Goal: Transaction & Acquisition: Download file/media

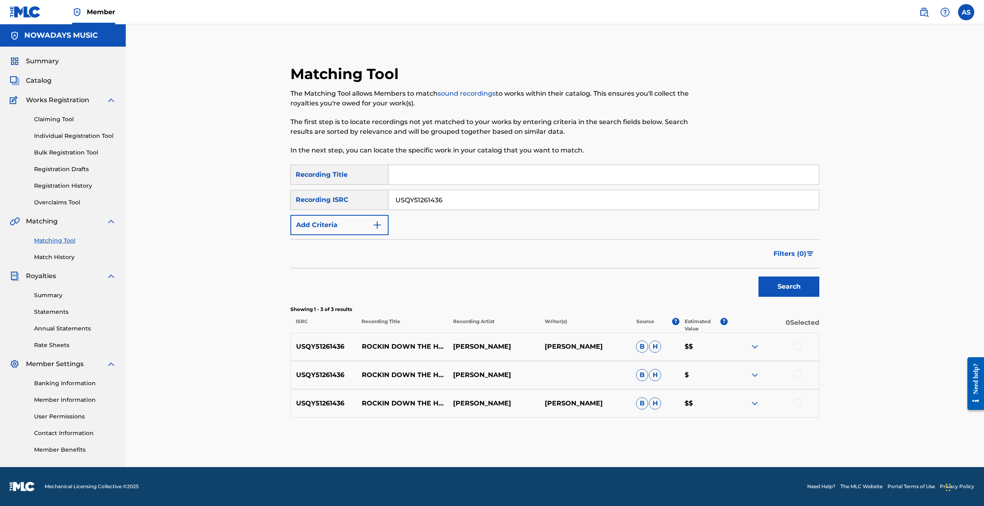
click at [60, 117] on link "Claiming Tool" at bounding box center [75, 119] width 82 height 9
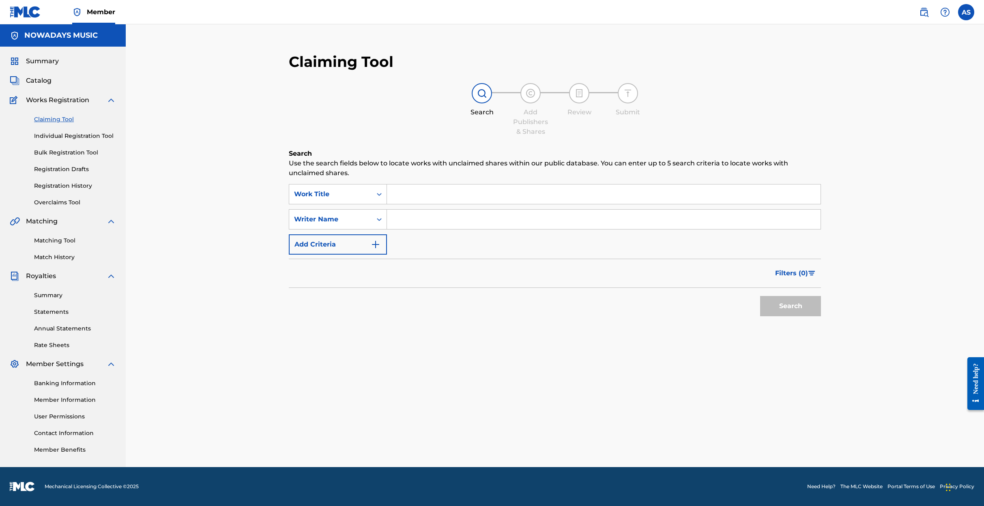
click at [409, 196] on input "Search Form" at bounding box center [604, 194] width 434 height 19
type input "no w"
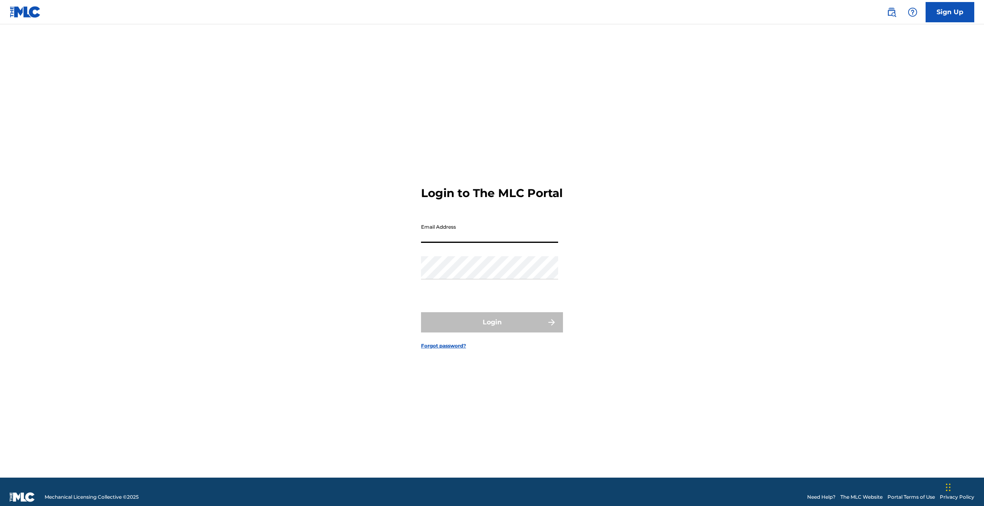
type input "[EMAIL_ADDRESS][DOMAIN_NAME]"
click at [493, 329] on button "Login" at bounding box center [492, 322] width 142 height 20
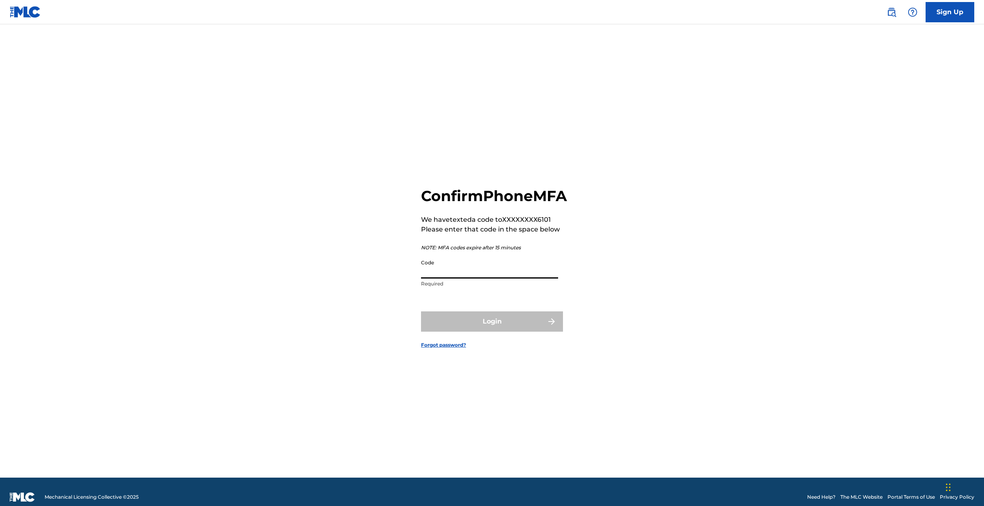
click at [462, 279] on input "Code" at bounding box center [489, 267] width 137 height 23
click at [449, 279] on input "Code" at bounding box center [489, 267] width 137 height 23
type input "0600599"
click at [458, 279] on input "0600599" at bounding box center [489, 267] width 137 height 23
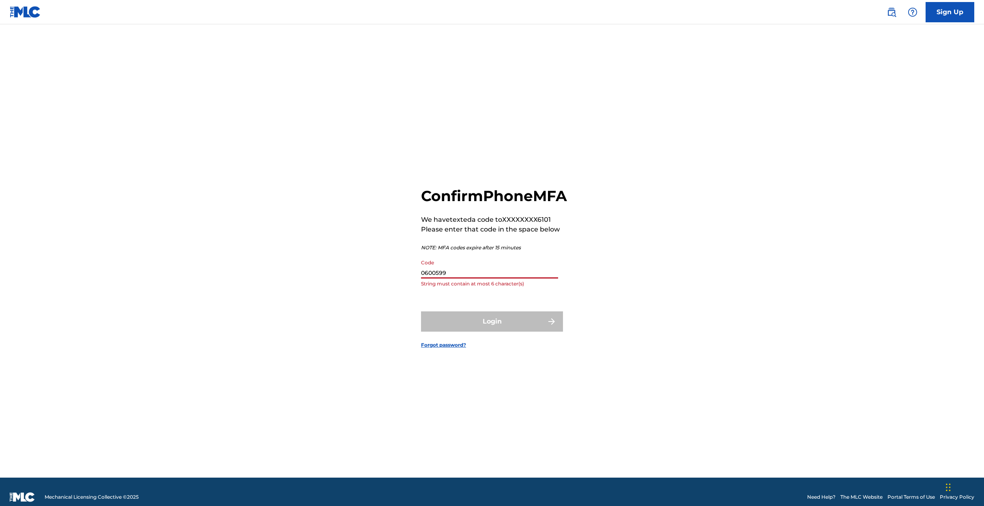
click at [458, 279] on input "0600599" at bounding box center [489, 267] width 137 height 23
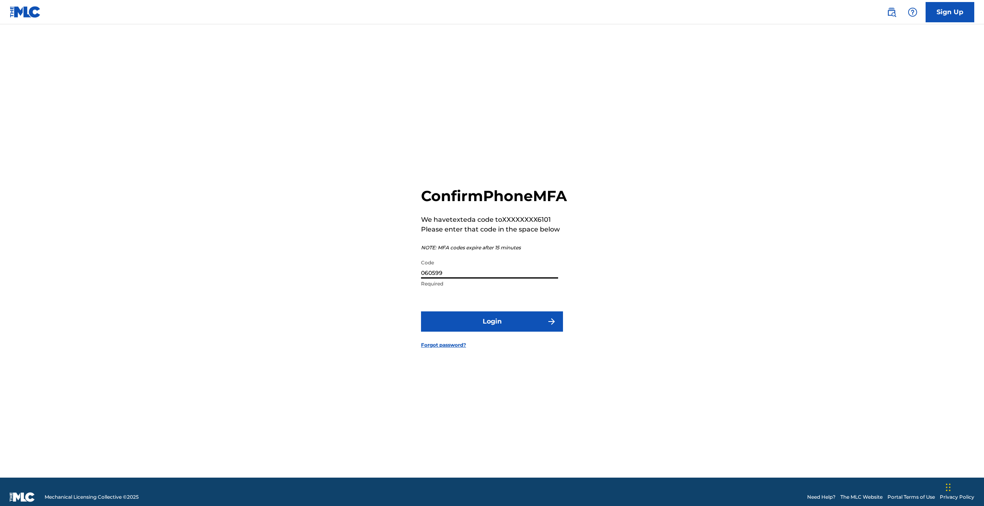
type input "060599"
click at [478, 330] on button "Login" at bounding box center [492, 322] width 142 height 20
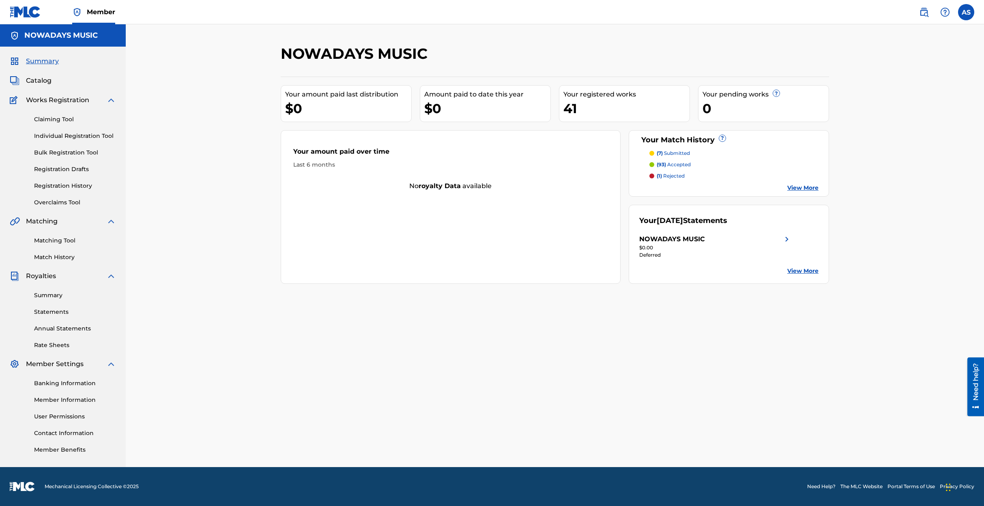
click at [799, 271] on link "View More" at bounding box center [803, 271] width 31 height 9
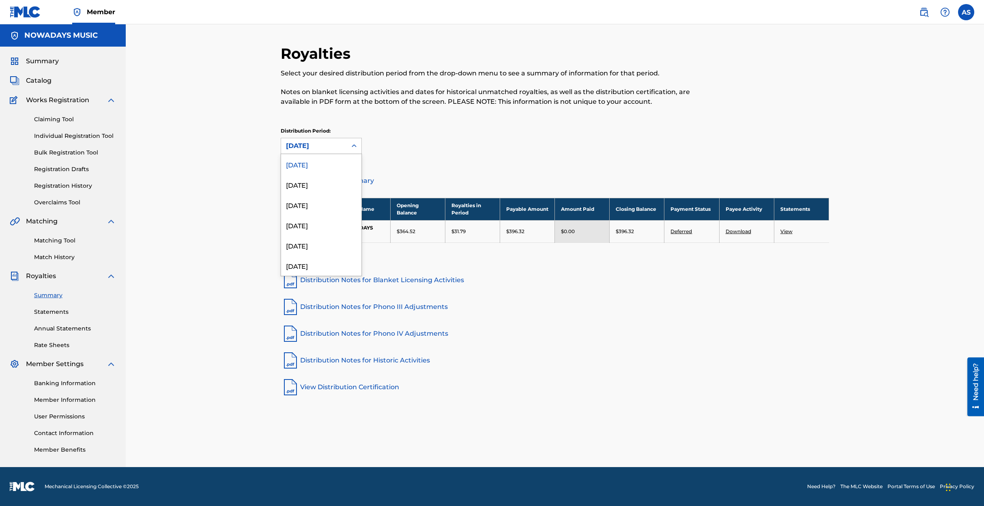
click at [331, 146] on div "August 2025" at bounding box center [314, 146] width 56 height 10
click at [314, 184] on div "July 2025" at bounding box center [321, 184] width 80 height 20
click at [311, 148] on div "July 2025" at bounding box center [314, 146] width 56 height 10
click at [309, 206] on div "June 2025" at bounding box center [321, 205] width 80 height 20
click at [308, 143] on div "June 2025" at bounding box center [314, 146] width 56 height 10
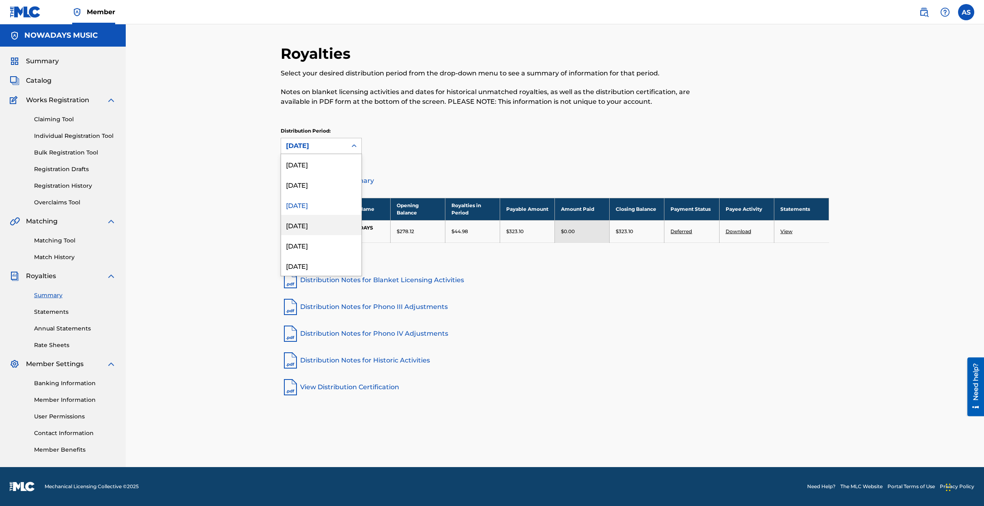
click at [309, 225] on div "May 2025" at bounding box center [321, 225] width 80 height 20
click at [303, 145] on div "May 2025" at bounding box center [314, 146] width 56 height 10
click at [308, 264] on div "March 2025" at bounding box center [321, 266] width 80 height 20
click at [315, 146] on div "March 2025" at bounding box center [314, 146] width 56 height 10
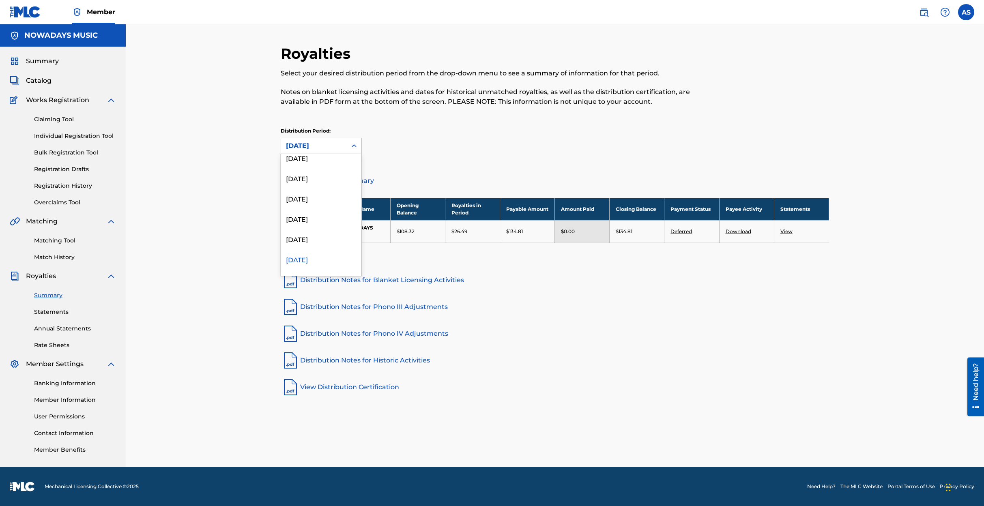
click at [316, 260] on div "March 2025" at bounding box center [321, 259] width 80 height 20
click at [306, 145] on div "March 2025" at bounding box center [314, 146] width 56 height 10
click at [308, 159] on div "August 2025" at bounding box center [321, 158] width 80 height 20
click at [789, 229] on link "View" at bounding box center [787, 231] width 12 height 6
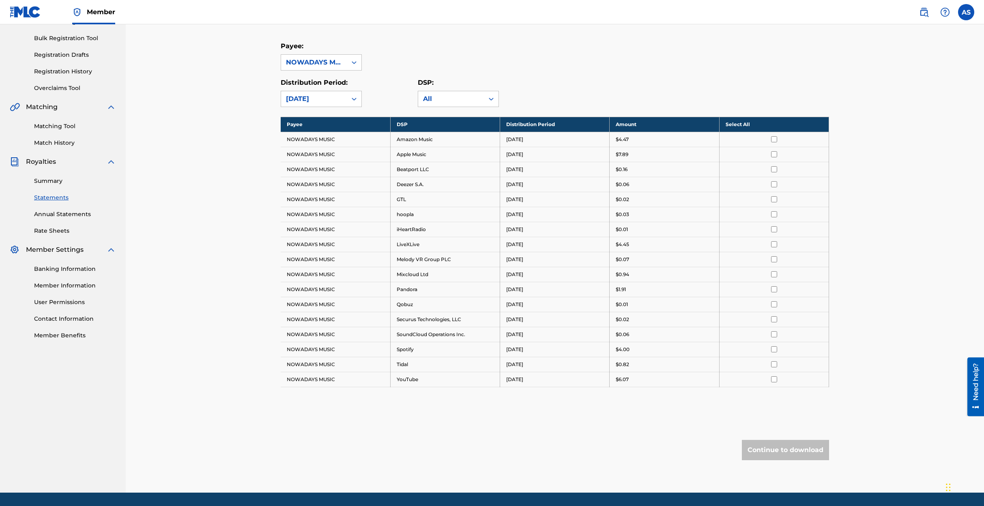
scroll to position [127, 0]
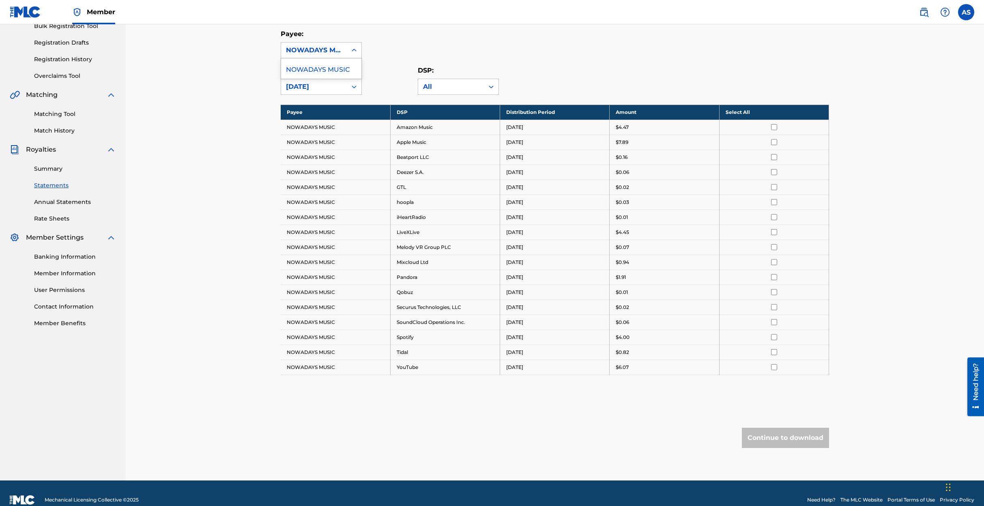
click at [354, 49] on icon at bounding box center [354, 50] width 8 height 8
click at [369, 44] on div "Payee: NOWADAYS MUSIC" at bounding box center [555, 43] width 549 height 29
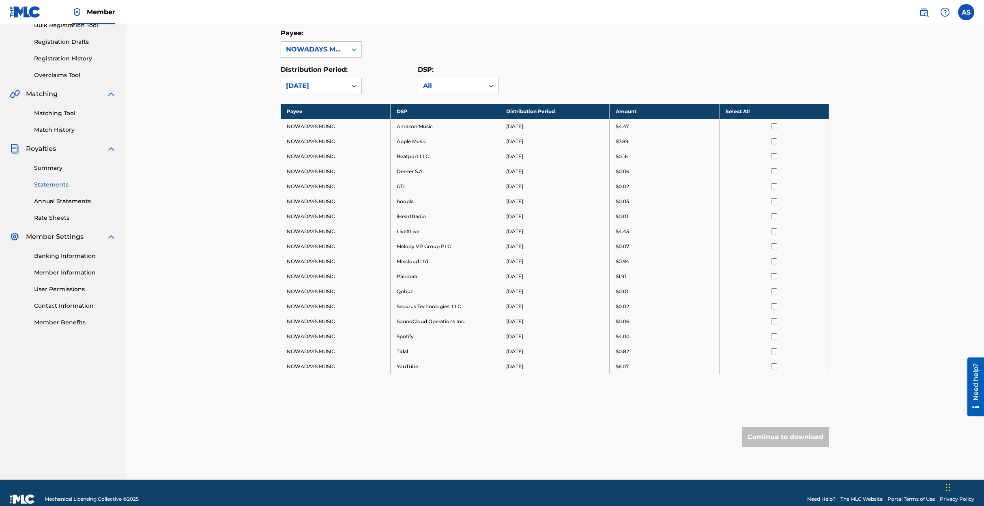
scroll to position [127, 0]
click at [774, 337] on input "checkbox" at bounding box center [774, 337] width 6 height 6
click at [773, 232] on input "checkbox" at bounding box center [774, 231] width 6 height 6
click at [788, 439] on button "Continue to download" at bounding box center [785, 437] width 87 height 20
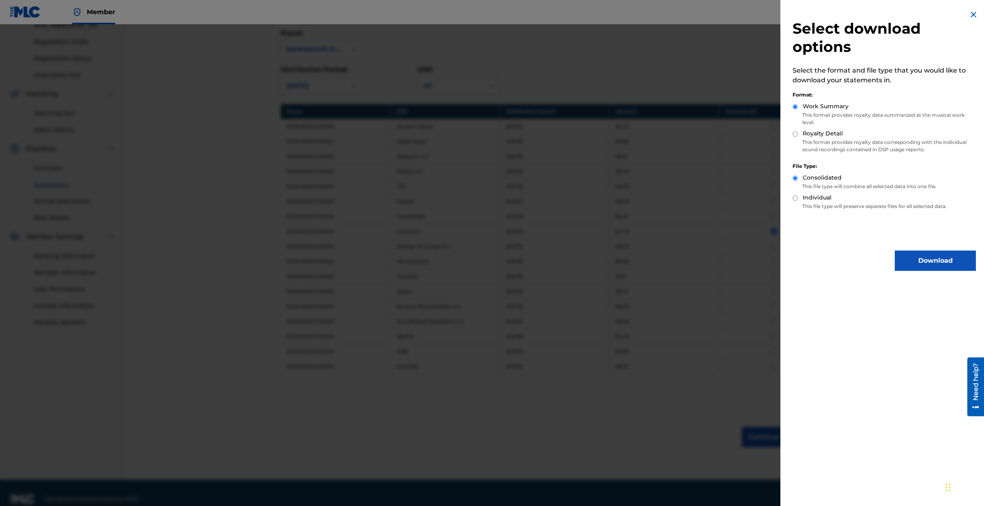
scroll to position [131, 0]
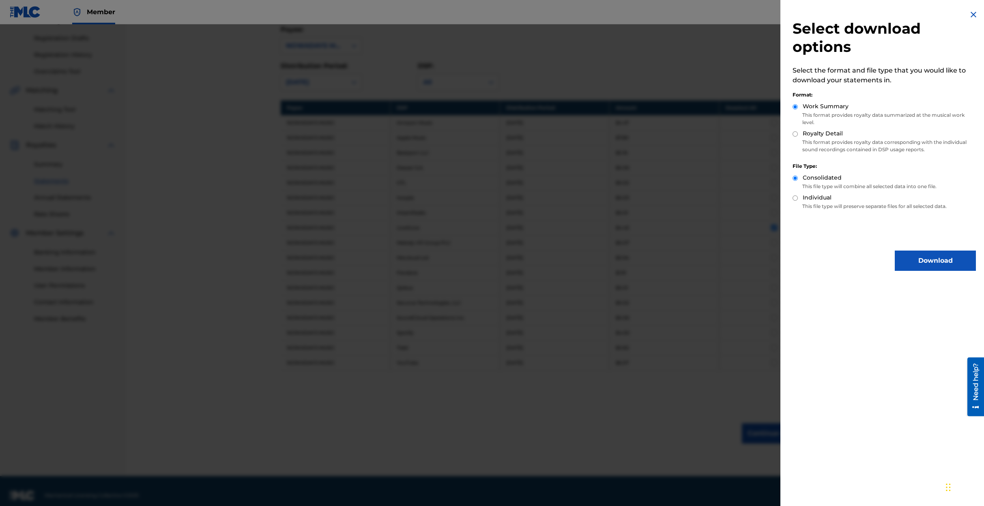
click at [796, 134] on input "Royalty Detail" at bounding box center [795, 133] width 5 height 5
radio input "true"
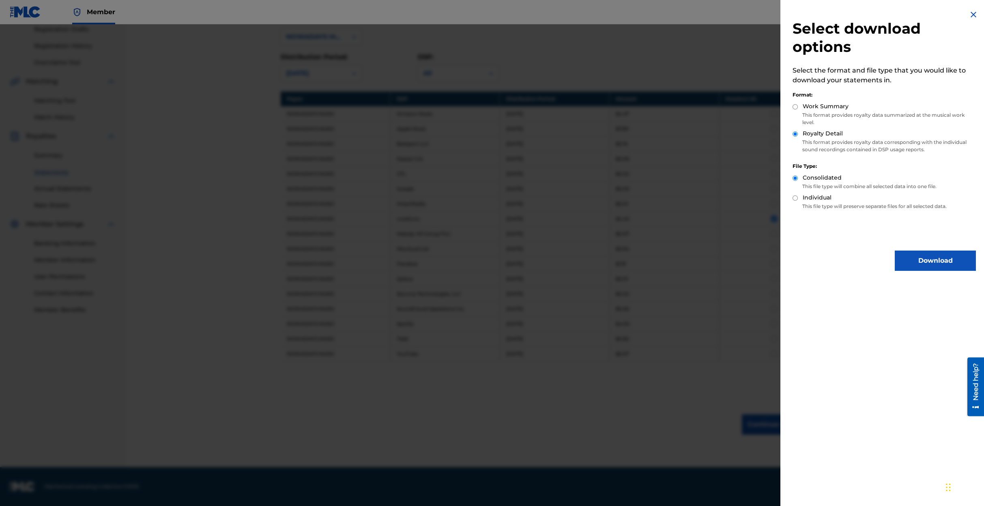
scroll to position [140, 0]
click at [793, 199] on input "Individual" at bounding box center [795, 198] width 5 height 5
radio input "true"
click at [794, 178] on input "Consolidated" at bounding box center [795, 178] width 5 height 5
radio input "true"
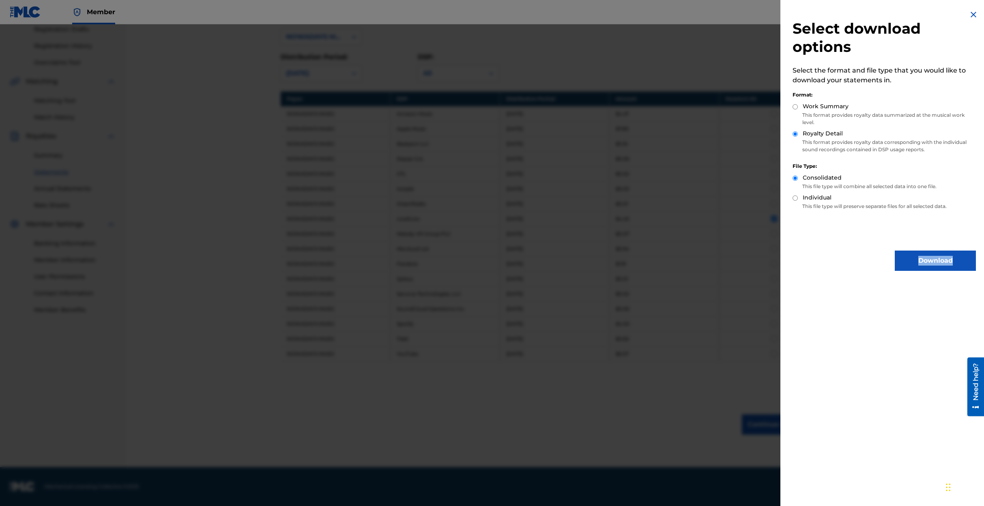
click at [904, 283] on div "Select download options Select the format and file type that you would like to …" at bounding box center [885, 253] width 208 height 506
click at [925, 263] on button "Download" at bounding box center [935, 261] width 81 height 20
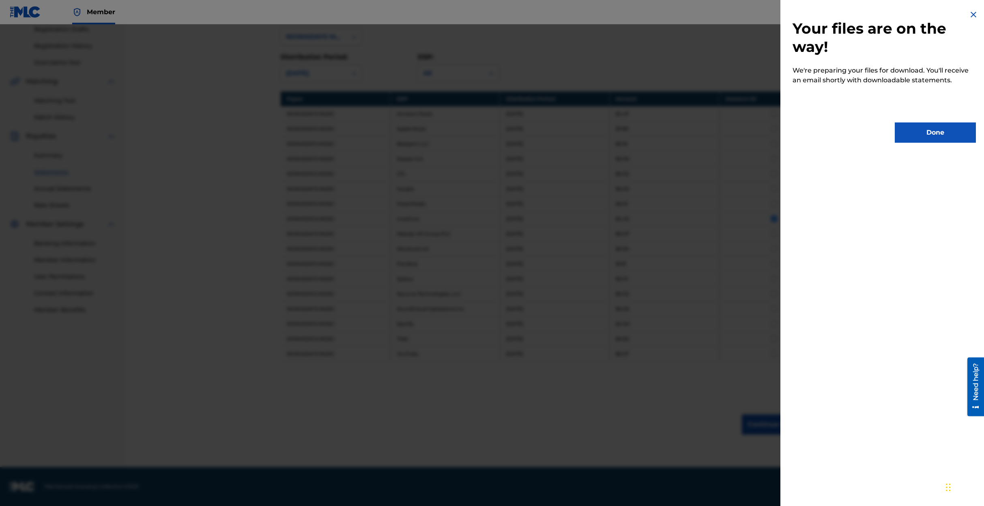
click at [922, 131] on button "Done" at bounding box center [935, 133] width 81 height 20
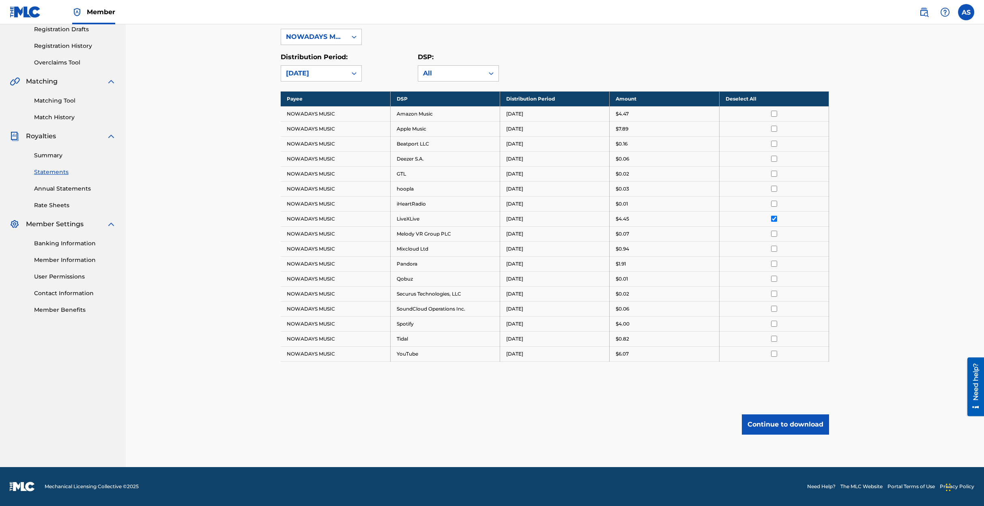
click at [774, 218] on input "checkbox" at bounding box center [774, 219] width 6 height 6
click at [775, 143] on input "checkbox" at bounding box center [774, 144] width 6 height 6
click at [775, 355] on input "checkbox" at bounding box center [774, 354] width 6 height 6
click at [790, 421] on button "Continue to download" at bounding box center [785, 425] width 87 height 20
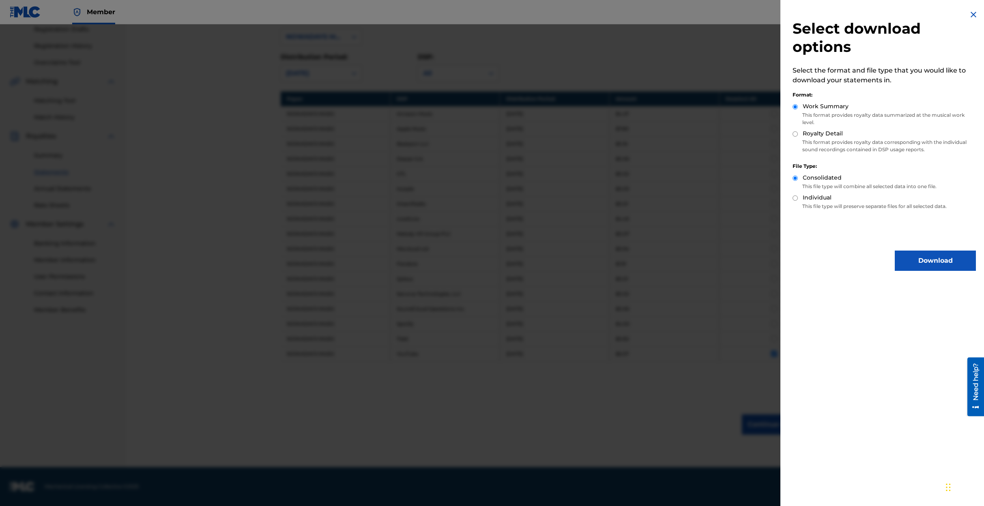
click at [796, 132] on input "Royalty Detail" at bounding box center [795, 133] width 5 height 5
radio input "true"
click at [919, 259] on button "Download" at bounding box center [935, 261] width 81 height 20
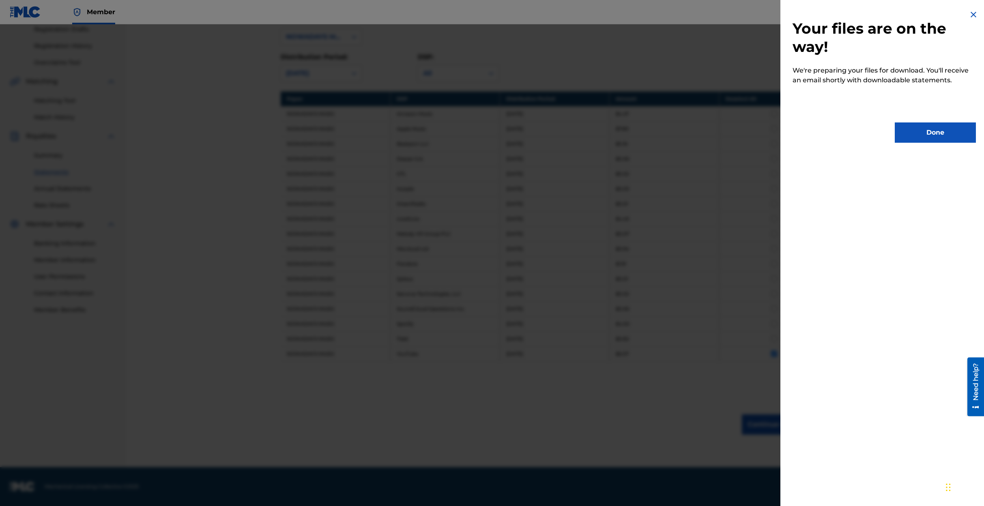
click at [923, 131] on button "Done" at bounding box center [935, 133] width 81 height 20
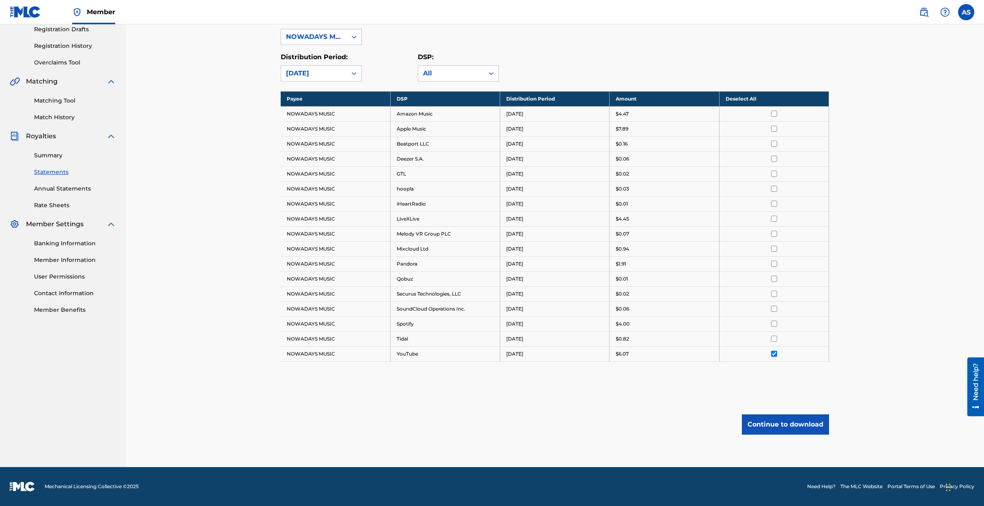
click at [773, 353] on input "checkbox" at bounding box center [774, 354] width 6 height 6
click at [774, 128] on input "checkbox" at bounding box center [774, 129] width 6 height 6
click at [779, 426] on button "Continue to download" at bounding box center [785, 425] width 87 height 20
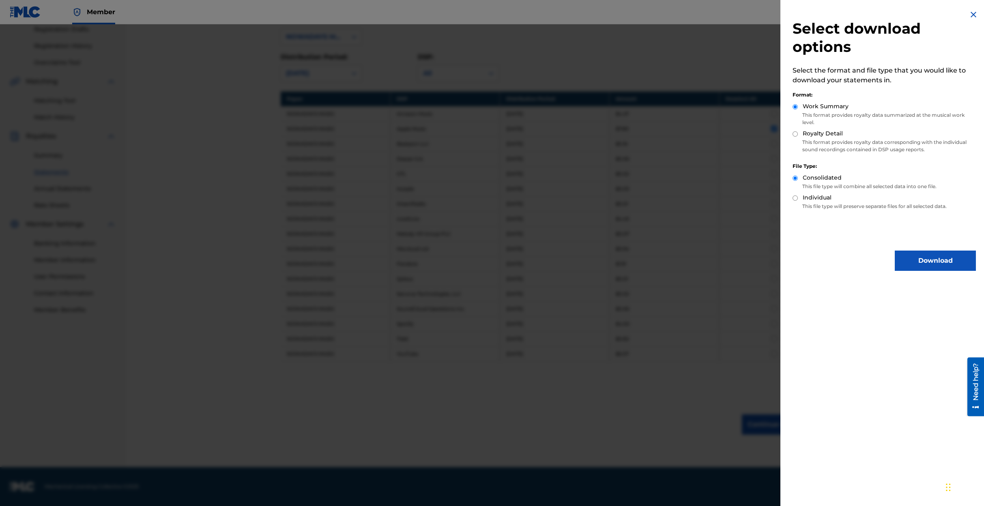
click at [795, 136] on input "Royalty Detail" at bounding box center [795, 133] width 5 height 5
radio input "true"
click at [926, 259] on button "Download" at bounding box center [935, 261] width 81 height 20
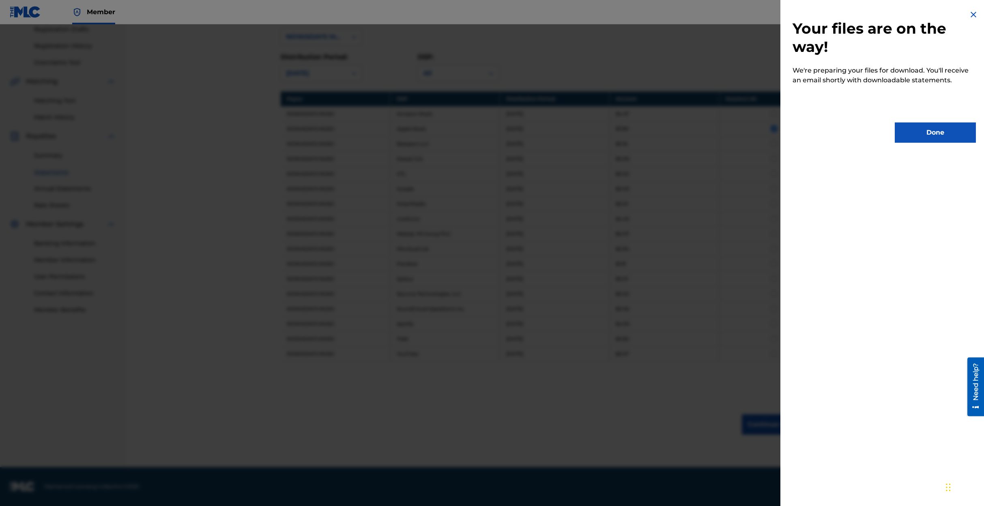
click at [928, 132] on button "Done" at bounding box center [935, 133] width 81 height 20
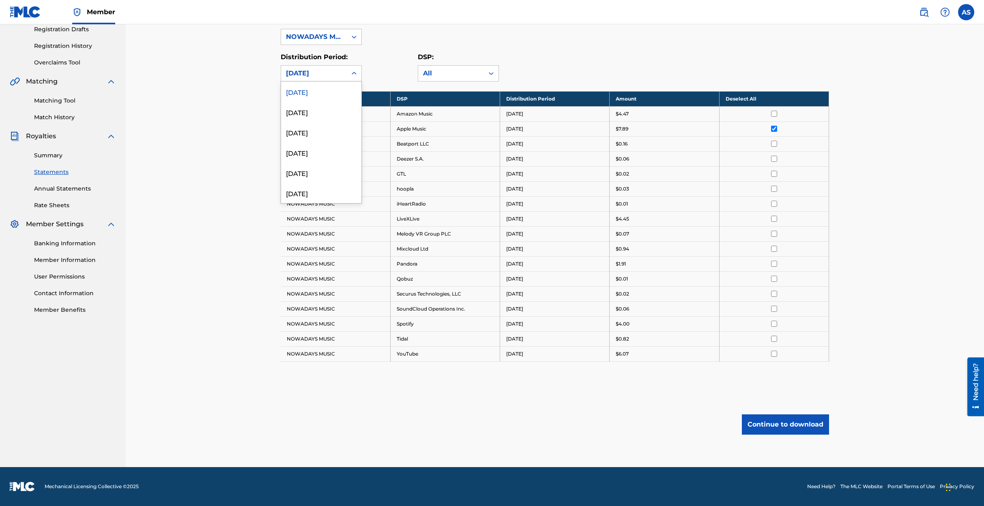
click at [341, 72] on div "August 2025" at bounding box center [314, 74] width 56 height 10
click at [314, 113] on div "July 2025" at bounding box center [321, 112] width 80 height 20
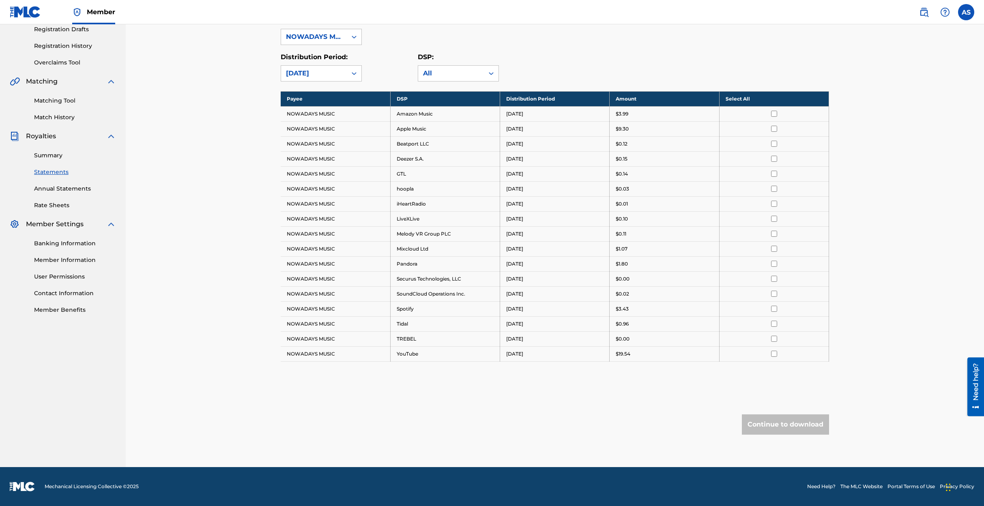
click at [773, 353] on input "checkbox" at bounding box center [774, 354] width 6 height 6
click at [780, 420] on button "Continue to download" at bounding box center [785, 425] width 87 height 20
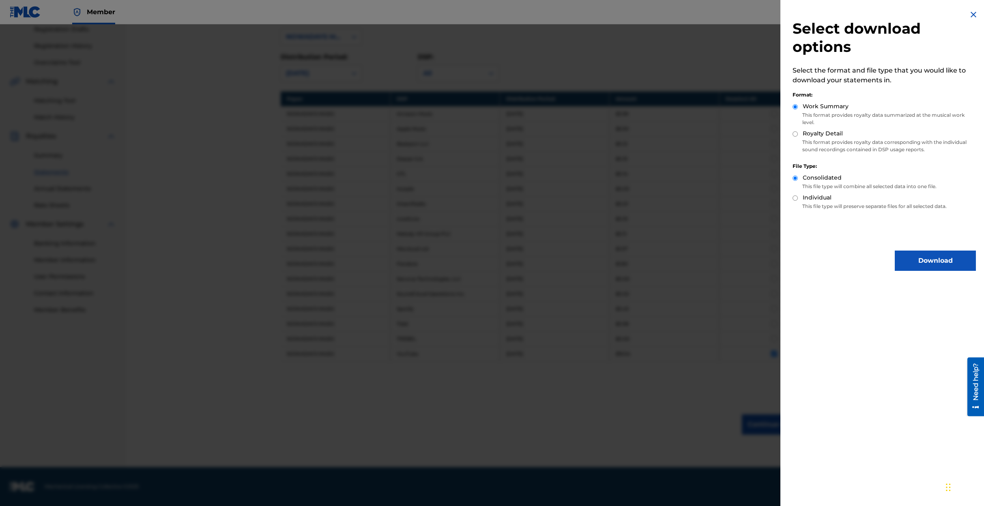
click at [797, 134] on input "Royalty Detail" at bounding box center [795, 133] width 5 height 5
radio input "true"
click at [930, 263] on button "Download" at bounding box center [935, 261] width 81 height 20
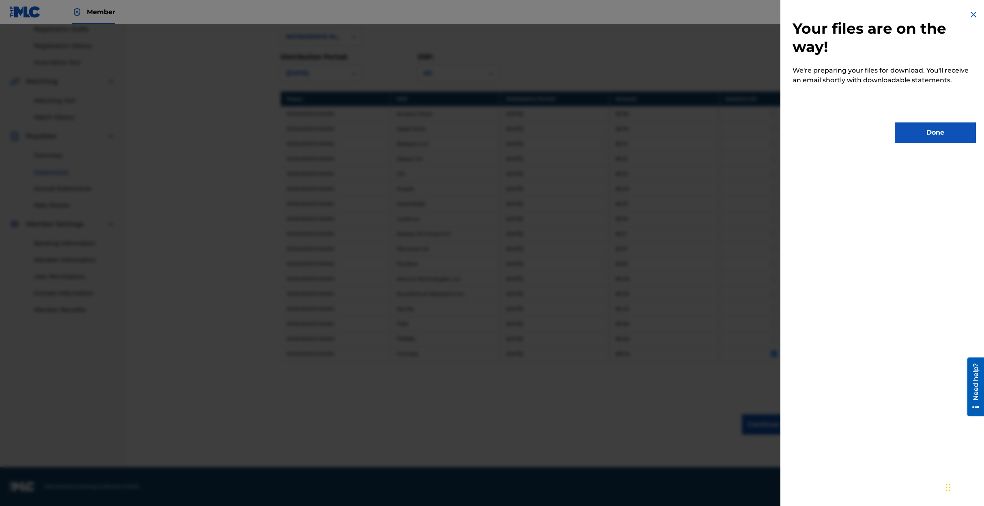
click at [932, 132] on button "Done" at bounding box center [935, 133] width 81 height 20
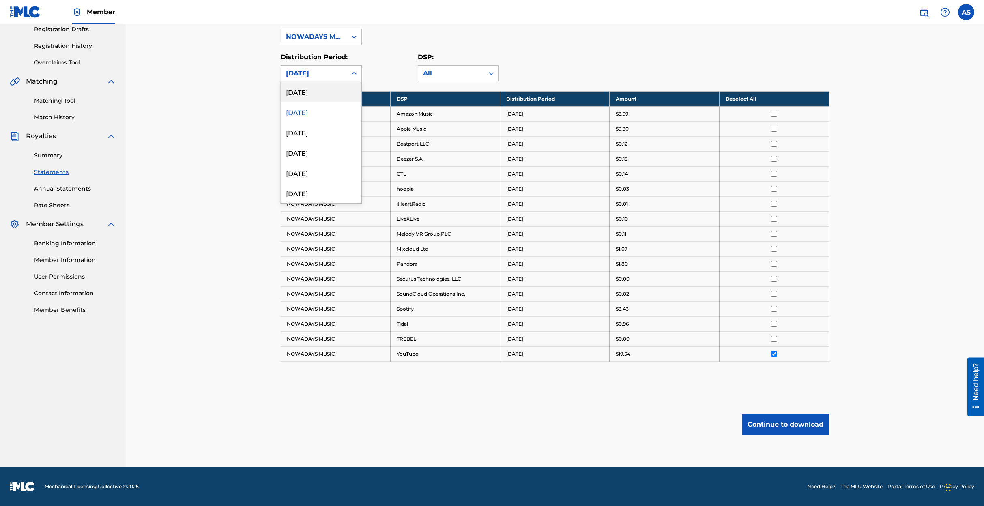
click at [315, 75] on div "July 2025" at bounding box center [314, 74] width 56 height 10
click at [305, 132] on div "June 2025" at bounding box center [321, 132] width 80 height 20
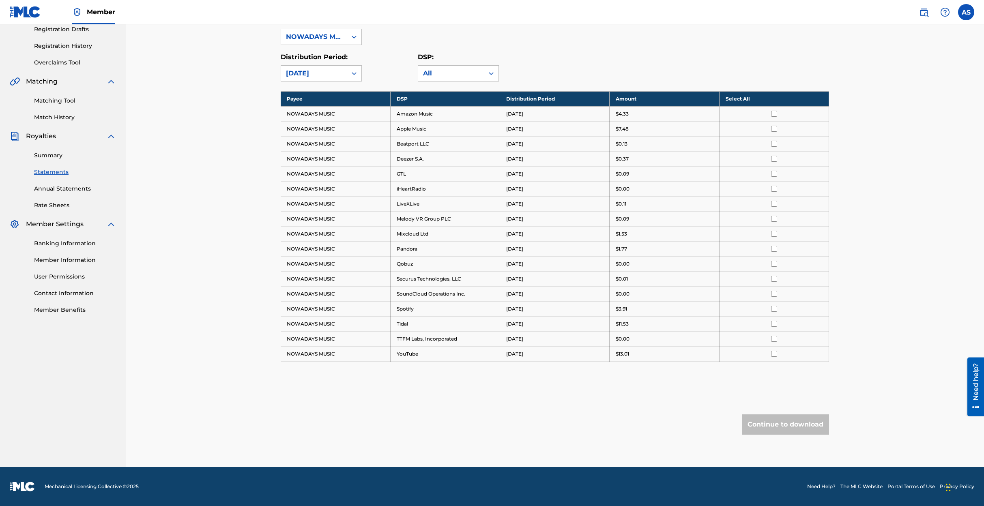
click at [774, 322] on input "checkbox" at bounding box center [774, 324] width 6 height 6
click at [783, 424] on button "Continue to download" at bounding box center [785, 425] width 87 height 20
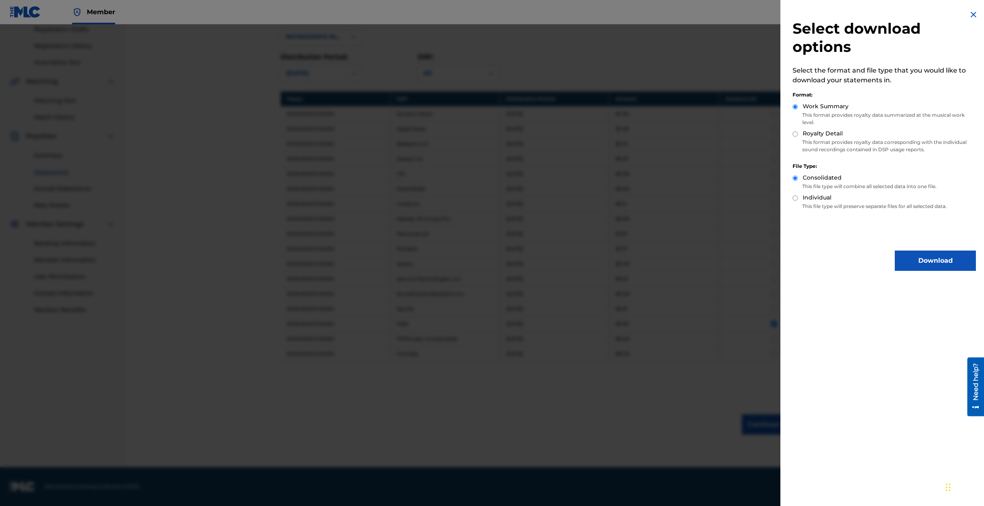
click at [799, 133] on div "Royalty Detail" at bounding box center [884, 133] width 183 height 9
click at [794, 133] on input "Royalty Detail" at bounding box center [795, 133] width 5 height 5
radio input "true"
click at [930, 259] on button "Download" at bounding box center [935, 261] width 81 height 20
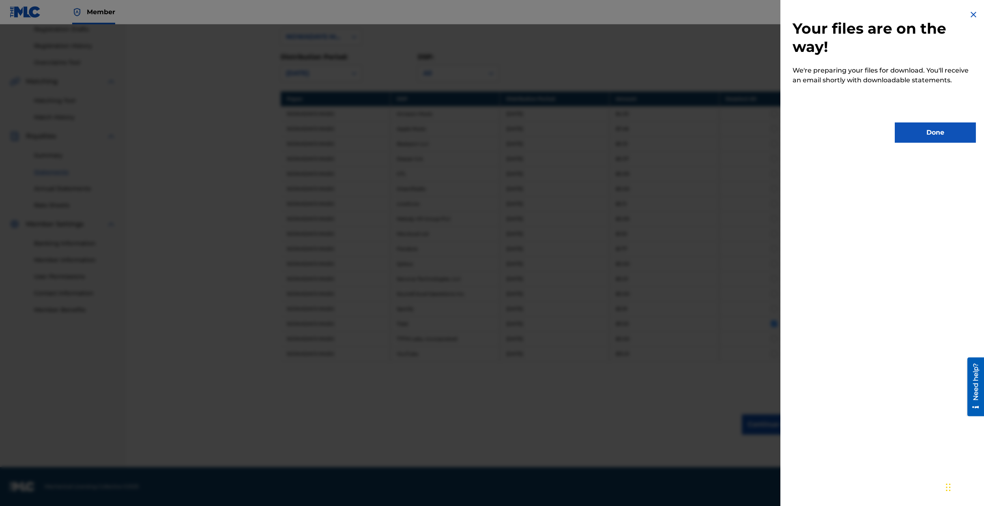
click at [926, 133] on button "Done" at bounding box center [935, 133] width 81 height 20
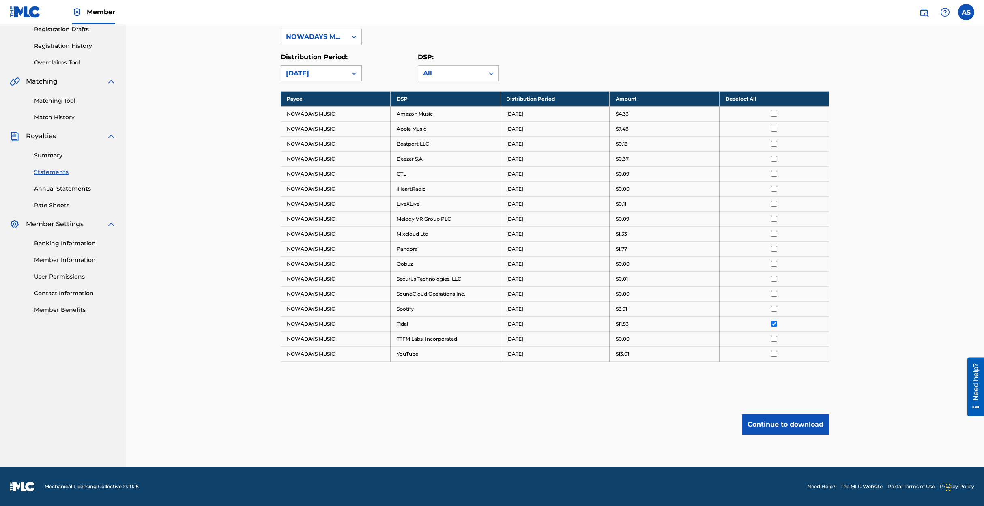
click at [327, 71] on div "June 2025" at bounding box center [314, 74] width 56 height 10
click at [303, 152] on div "May 2025" at bounding box center [321, 152] width 80 height 20
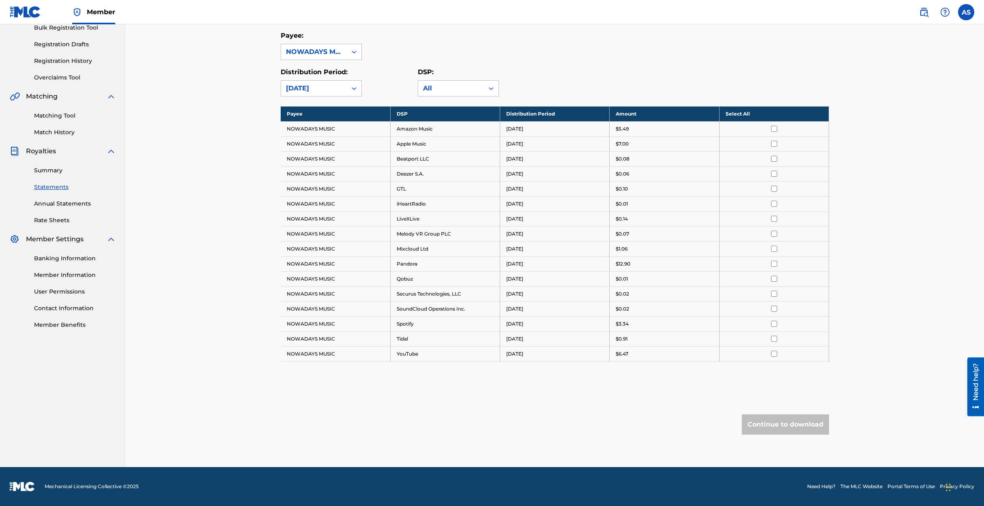
scroll to position [125, 0]
click at [775, 262] on input "checkbox" at bounding box center [774, 264] width 6 height 6
click at [790, 426] on button "Continue to download" at bounding box center [785, 425] width 87 height 20
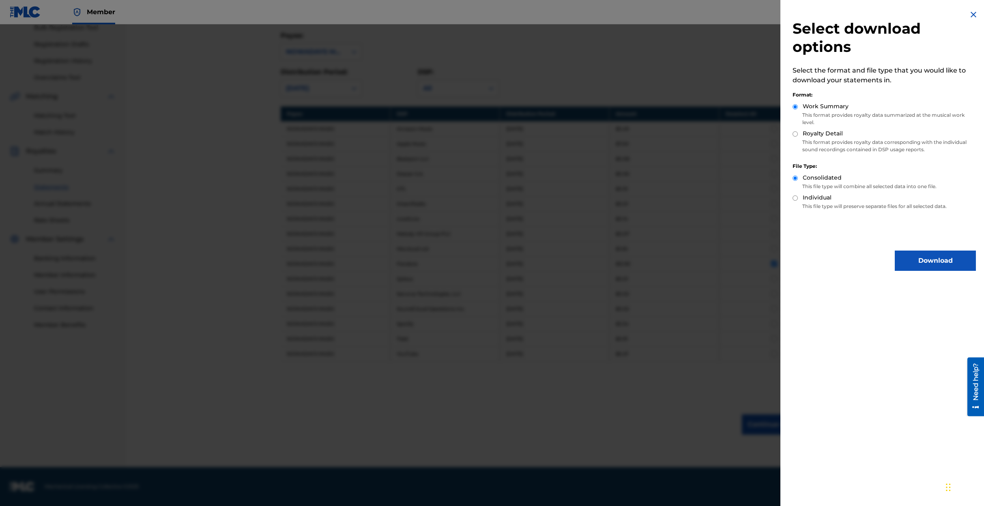
click at [795, 131] on input "Royalty Detail" at bounding box center [795, 133] width 5 height 5
radio input "true"
click at [926, 261] on button "Download" at bounding box center [935, 261] width 81 height 20
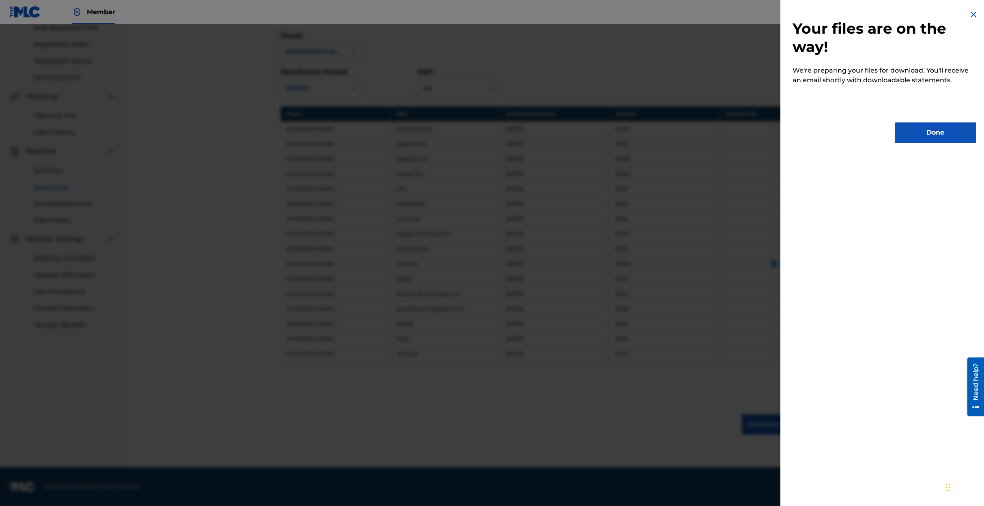
click at [931, 131] on button "Done" at bounding box center [935, 133] width 81 height 20
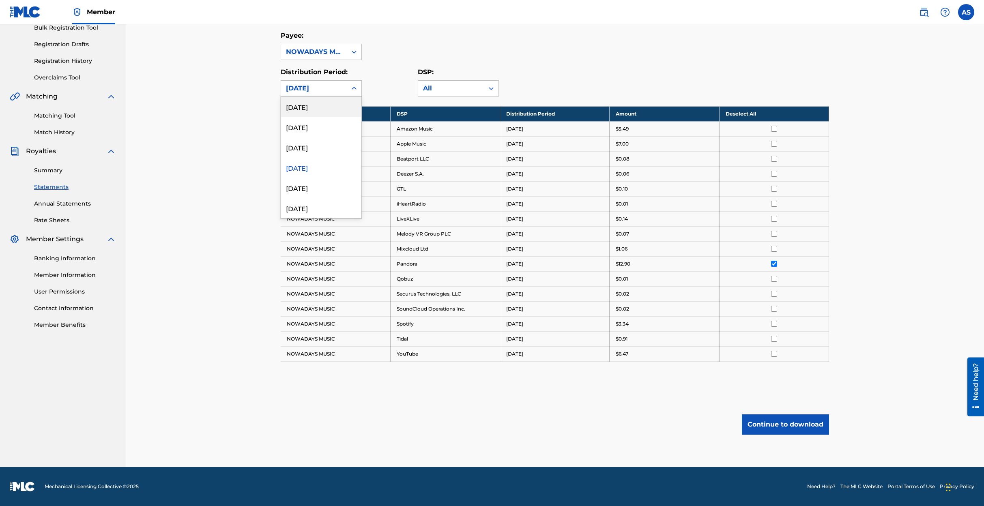
click at [326, 88] on div "May 2025" at bounding box center [314, 89] width 56 height 10
click at [302, 187] on div "April 2025" at bounding box center [321, 188] width 80 height 20
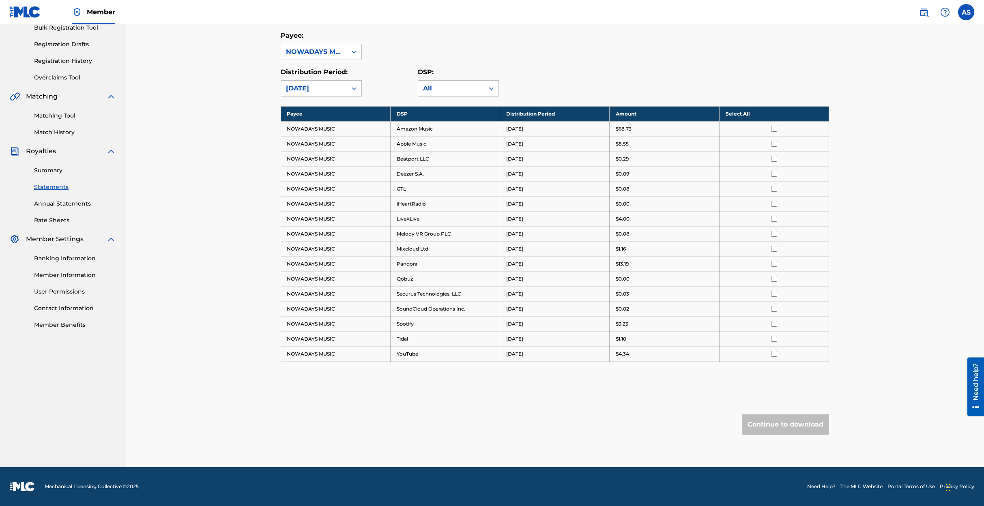
click at [775, 127] on input "checkbox" at bounding box center [774, 129] width 6 height 6
click at [776, 427] on button "Continue to download" at bounding box center [785, 425] width 87 height 20
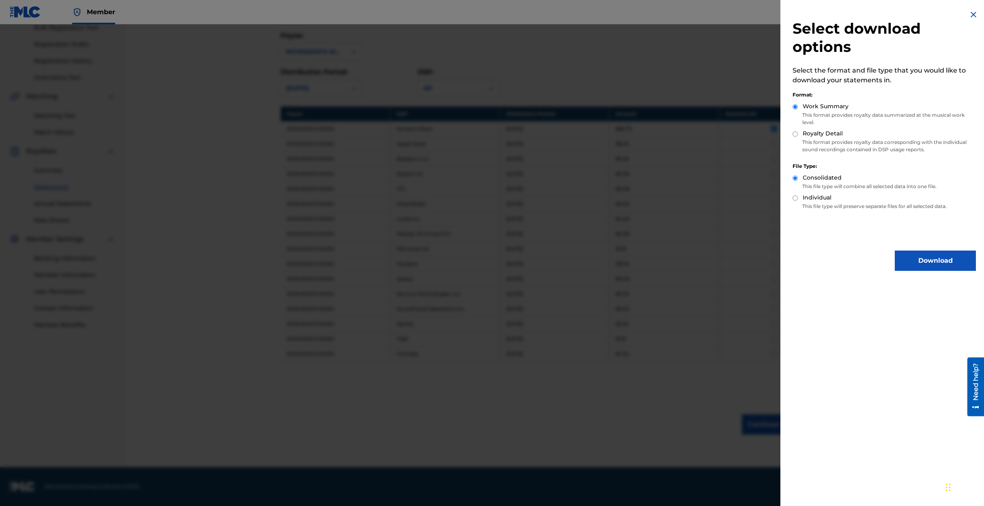
click at [796, 133] on input "Royalty Detail" at bounding box center [795, 133] width 5 height 5
radio input "true"
click at [924, 261] on button "Download" at bounding box center [935, 261] width 81 height 20
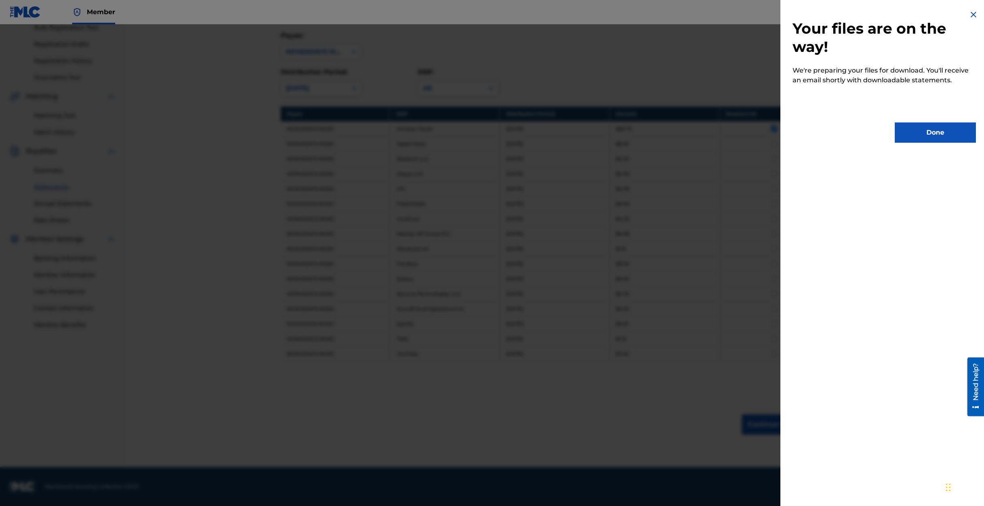
click at [924, 134] on button "Done" at bounding box center [935, 133] width 81 height 20
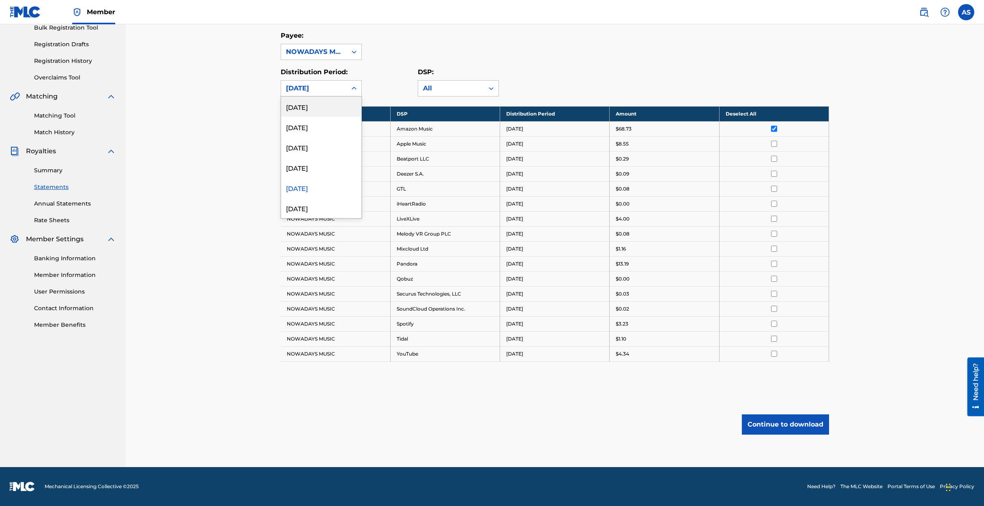
click at [330, 90] on div "April 2025" at bounding box center [314, 89] width 56 height 10
click at [309, 208] on div "March 2025" at bounding box center [321, 208] width 80 height 20
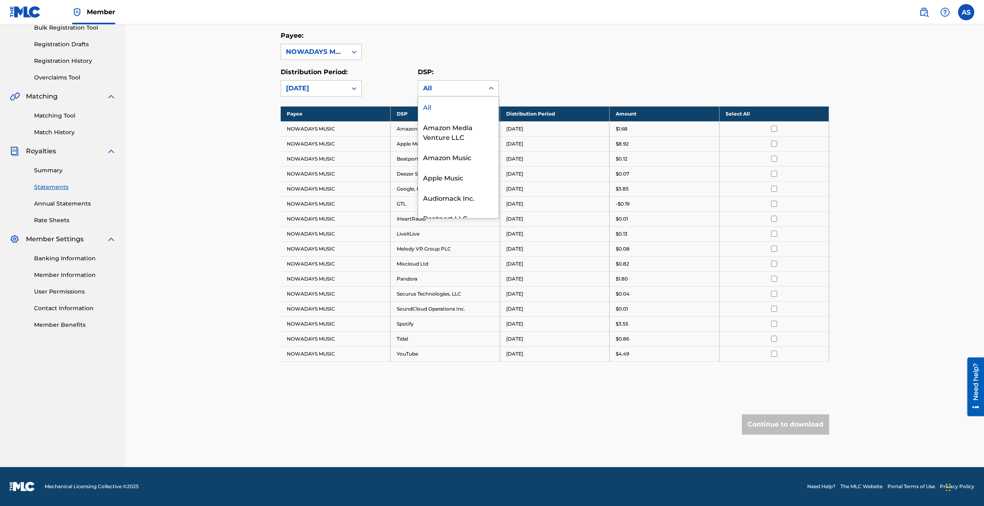
click at [450, 88] on div "All" at bounding box center [451, 89] width 56 height 10
click at [443, 181] on div "TTFM Labs, Incorporated" at bounding box center [458, 183] width 80 height 30
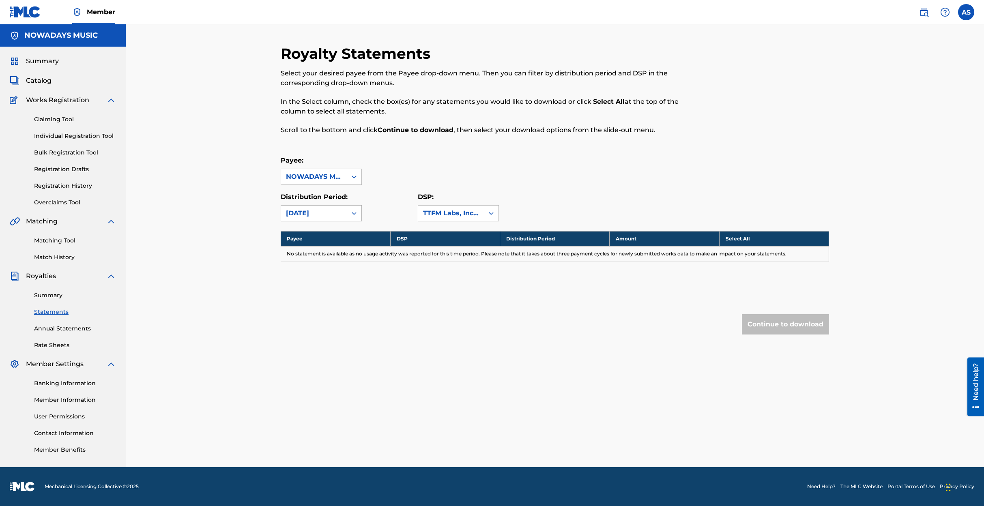
click at [324, 211] on div "March 2025" at bounding box center [314, 214] width 56 height 10
click at [318, 230] on div "August 2025" at bounding box center [321, 232] width 80 height 20
click at [299, 174] on div "NOWADAYS MUSIC" at bounding box center [314, 177] width 56 height 10
click at [304, 211] on div "August 2025" at bounding box center [314, 214] width 56 height 10
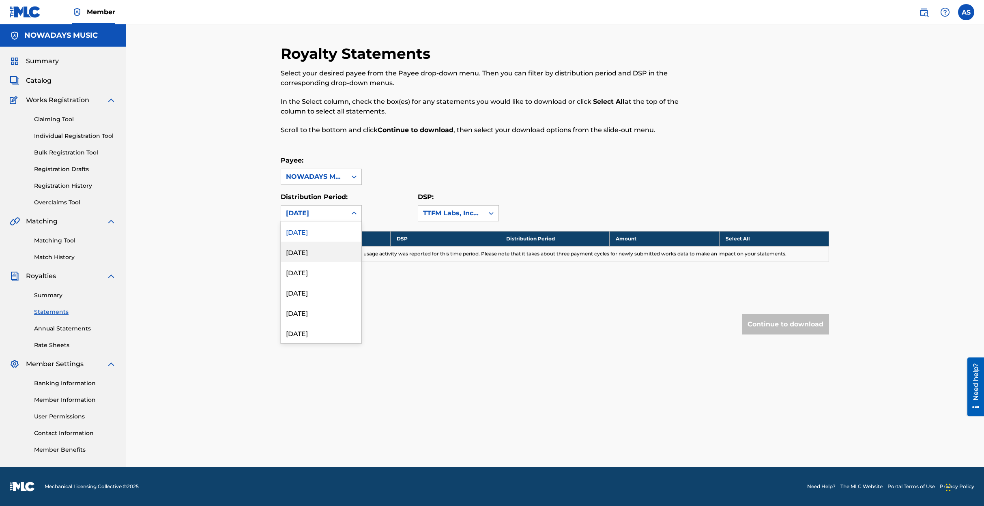
click at [307, 251] on div "July 2025" at bounding box center [321, 252] width 80 height 20
click at [313, 211] on div "July 2025" at bounding box center [314, 214] width 56 height 10
click at [310, 270] on div "June 2025" at bounding box center [321, 272] width 80 height 20
click at [305, 212] on div "June 2025" at bounding box center [314, 214] width 56 height 10
click at [305, 291] on div "May 2025" at bounding box center [321, 292] width 80 height 20
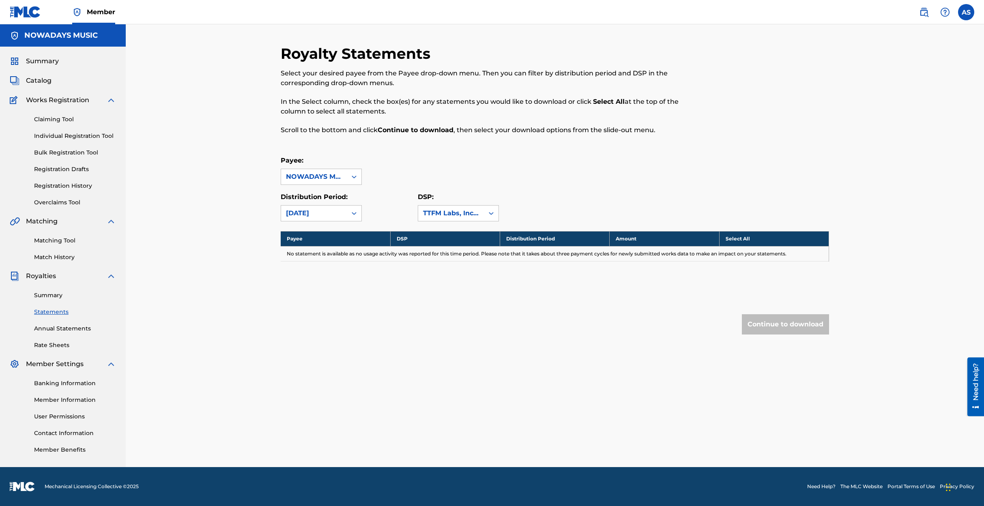
click at [300, 208] on div "May 2025" at bounding box center [314, 213] width 66 height 15
click at [307, 312] on div "April 2025" at bounding box center [321, 313] width 80 height 20
click at [306, 213] on div "April 2025" at bounding box center [314, 214] width 56 height 10
click at [306, 333] on div "March 2025" at bounding box center [321, 333] width 80 height 20
click at [476, 213] on div "TTFM Labs, Incorporated" at bounding box center [451, 214] width 56 height 10
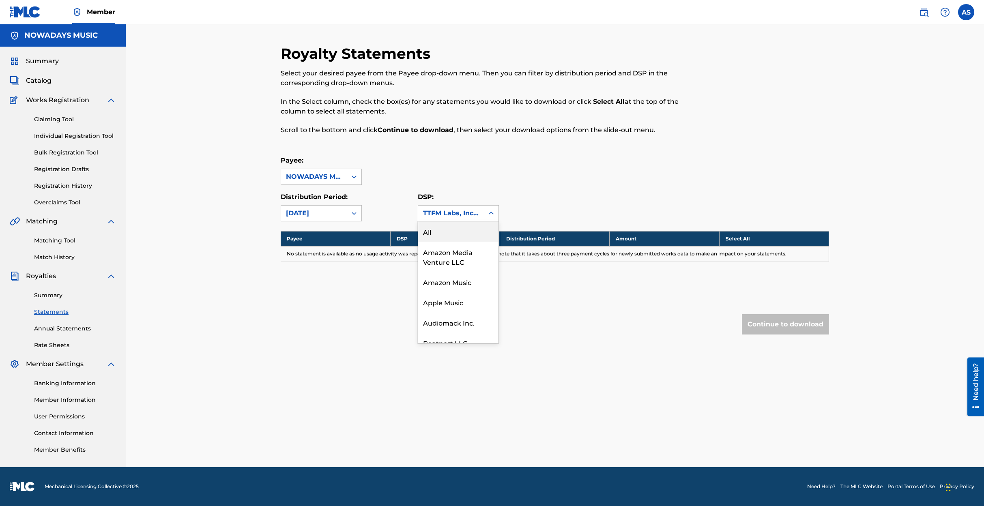
click at [467, 231] on div "All" at bounding box center [458, 232] width 80 height 20
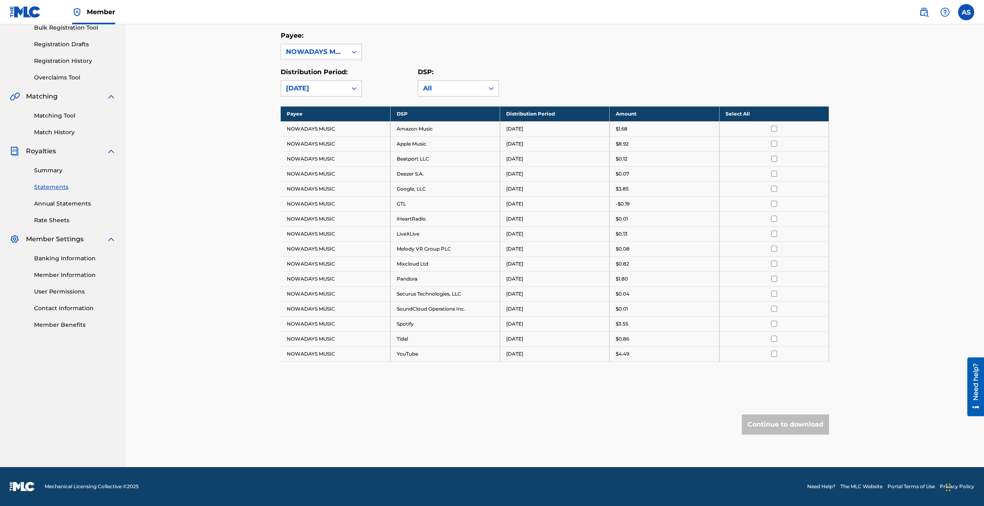
scroll to position [125, 0]
click at [335, 88] on div "March 2025" at bounding box center [314, 89] width 56 height 10
click at [321, 207] on div "March 2025" at bounding box center [321, 208] width 80 height 20
click at [311, 86] on div "March 2025" at bounding box center [314, 89] width 56 height 10
click at [240, 98] on div "Royalty Statements Select your desired payee from the Payee drop-down menu. The…" at bounding box center [555, 183] width 859 height 568
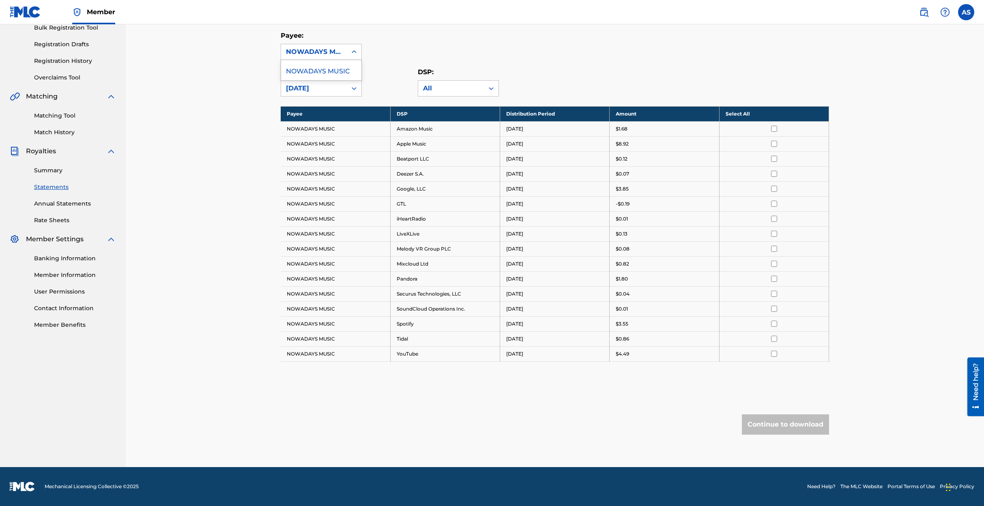
click at [324, 54] on div "NOWADAYS MUSIC" at bounding box center [314, 52] width 56 height 10
click at [320, 88] on div "March 2025" at bounding box center [314, 89] width 56 height 10
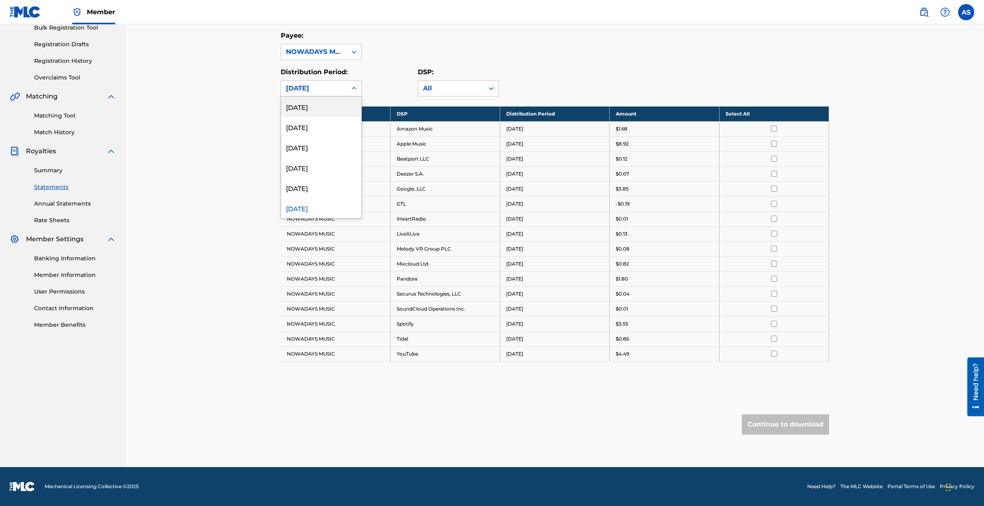
click at [321, 87] on div "March 2025" at bounding box center [314, 89] width 56 height 10
click at [235, 112] on div "Royalty Statements Select your desired payee from the Payee drop-down menu. The…" at bounding box center [555, 183] width 859 height 568
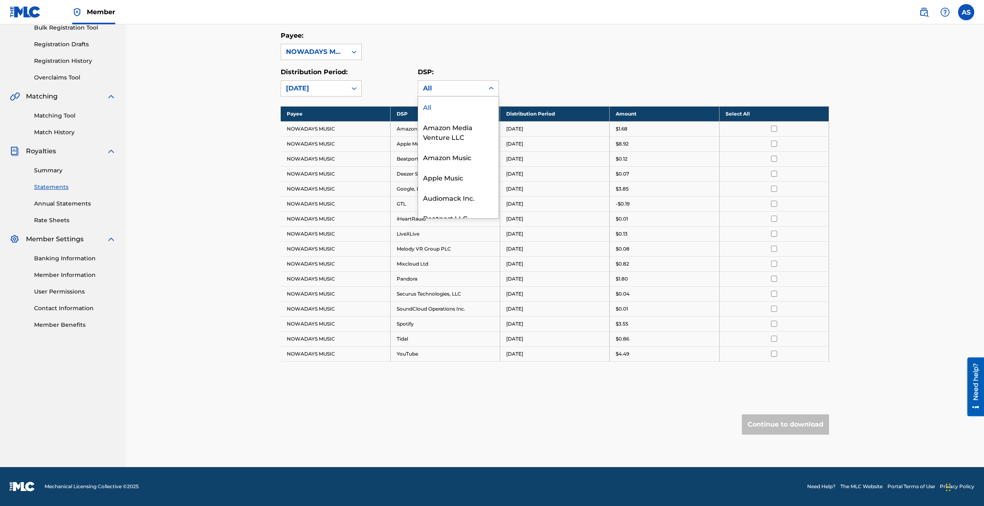
click at [428, 87] on div "All" at bounding box center [451, 89] width 56 height 10
click at [429, 87] on div "All" at bounding box center [451, 89] width 56 height 10
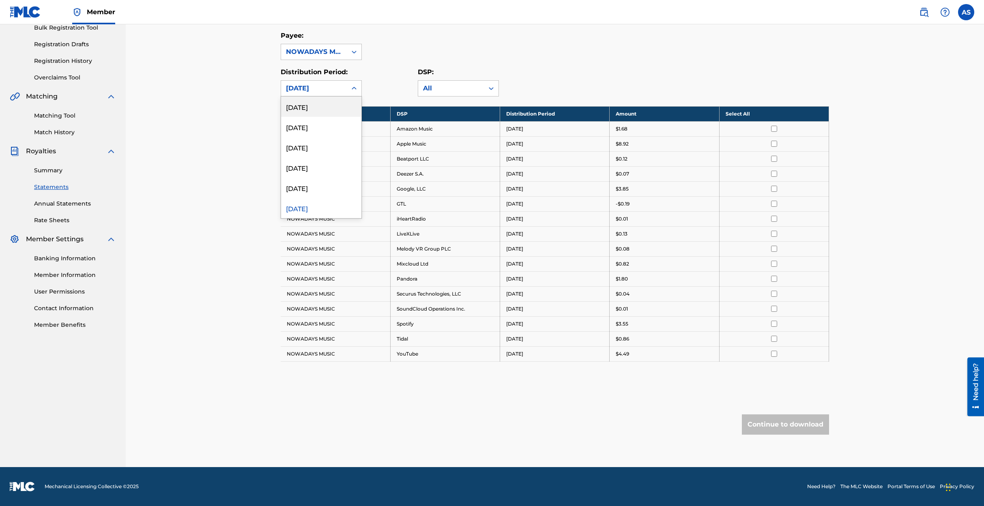
click at [303, 84] on div "March 2025" at bounding box center [314, 89] width 56 height 10
click at [304, 125] on div "July 2025" at bounding box center [321, 127] width 80 height 20
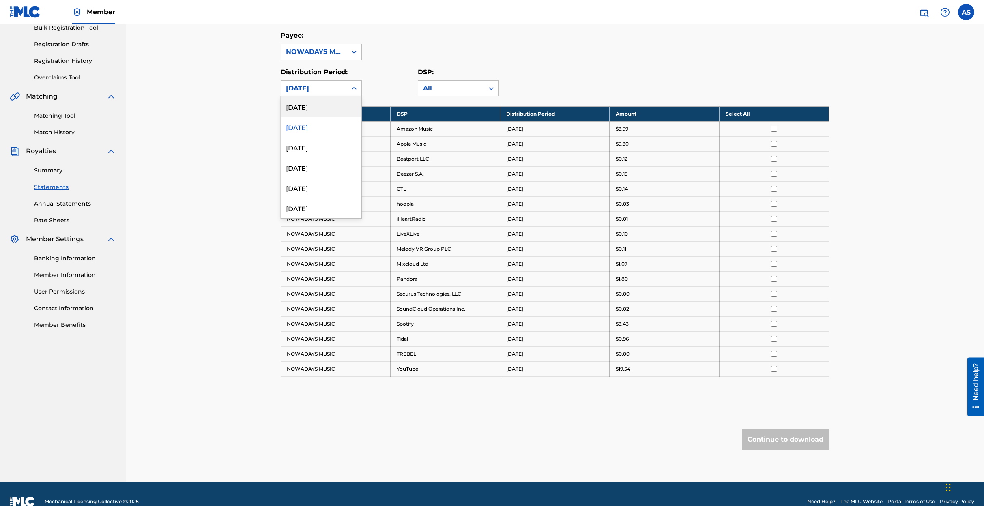
click at [306, 85] on div "July 2025" at bounding box center [314, 89] width 56 height 10
click at [306, 127] on div "July 2025" at bounding box center [321, 127] width 80 height 20
click at [306, 87] on div "July 2025" at bounding box center [314, 89] width 56 height 10
click at [310, 146] on div "June 2025" at bounding box center [321, 147] width 80 height 20
click at [299, 85] on div "June 2025" at bounding box center [314, 89] width 56 height 10
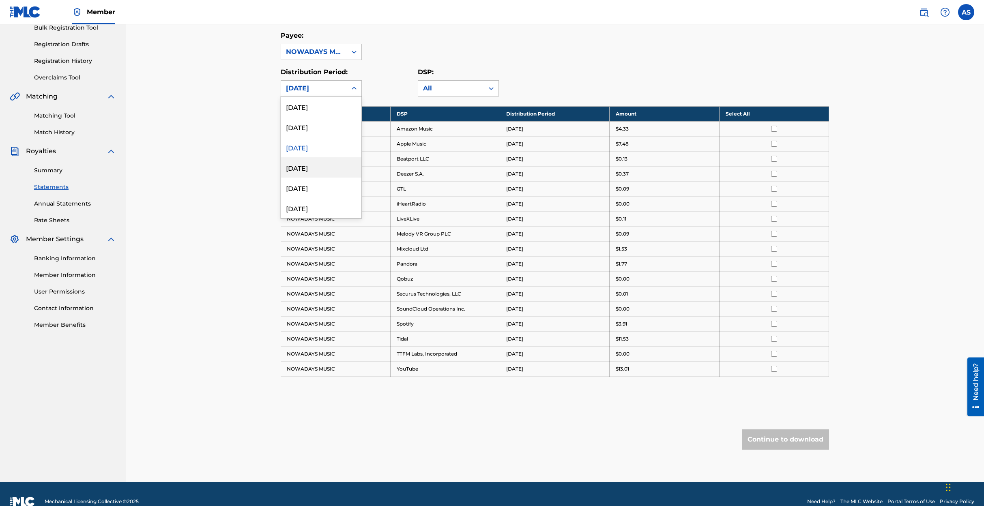
click at [306, 167] on div "May 2025" at bounding box center [321, 167] width 80 height 20
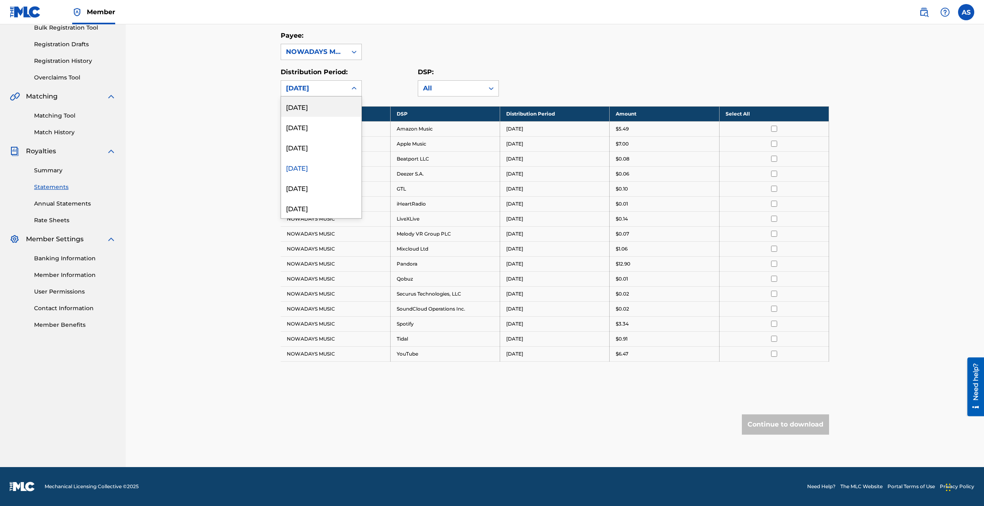
click at [303, 85] on div "May 2025" at bounding box center [314, 89] width 56 height 10
click at [307, 188] on div "April 2025" at bounding box center [321, 188] width 80 height 20
click at [306, 91] on div "April 2025" at bounding box center [314, 89] width 56 height 10
click at [247, 122] on div "Royalty Statements Select your desired payee from the Payee drop-down menu. The…" at bounding box center [555, 183] width 859 height 568
click at [321, 84] on div "April 2025" at bounding box center [314, 89] width 56 height 10
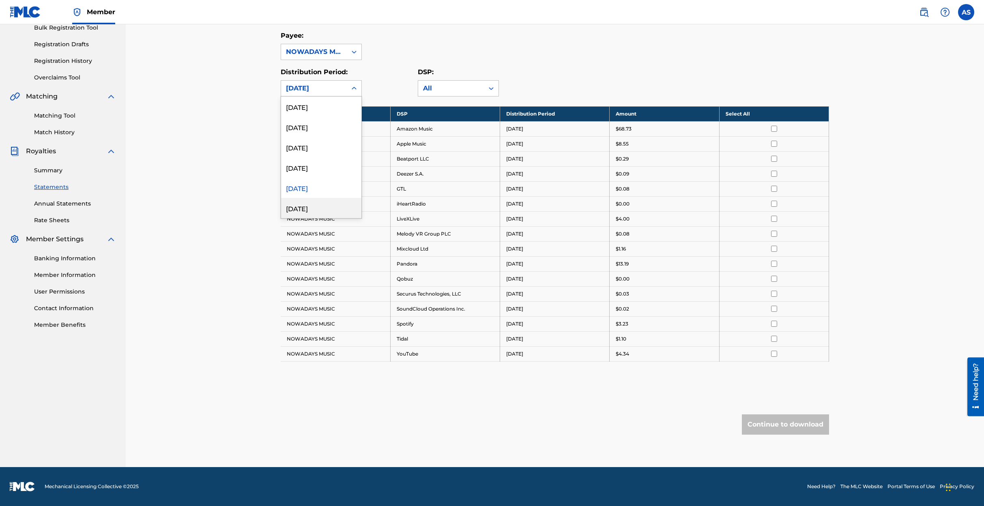
click at [313, 206] on div "March 2025" at bounding box center [321, 208] width 80 height 20
click at [312, 90] on div "March 2025" at bounding box center [314, 89] width 56 height 10
click at [249, 95] on div "Royalty Statements Select your desired payee from the Payee drop-down menu. The…" at bounding box center [555, 183] width 859 height 568
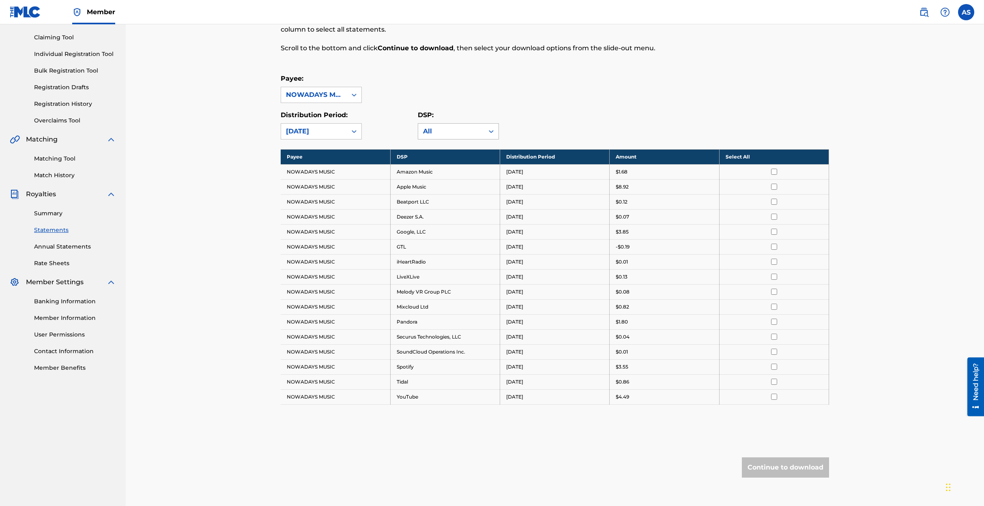
scroll to position [84, 0]
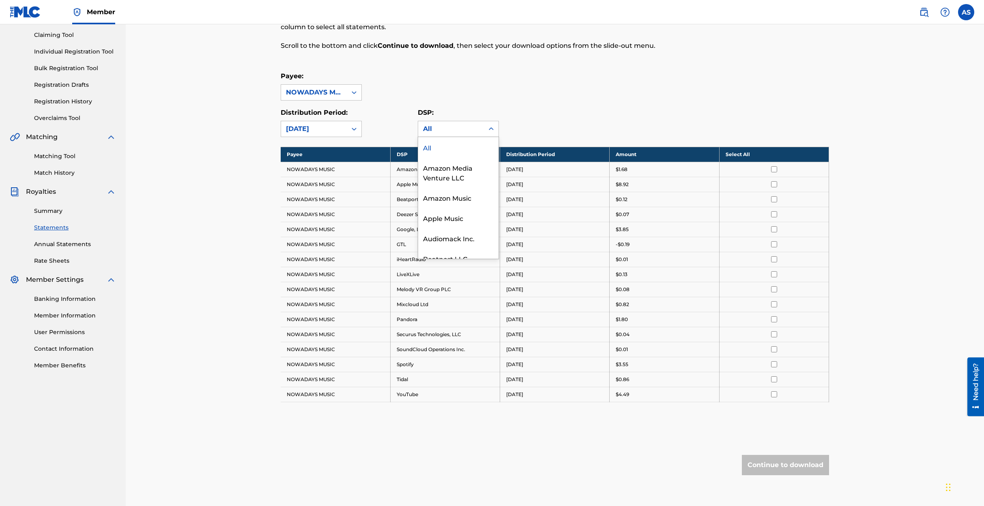
click at [439, 130] on div "All" at bounding box center [451, 129] width 56 height 10
click at [444, 166] on div "Amazon Media Venture LLC" at bounding box center [458, 172] width 80 height 30
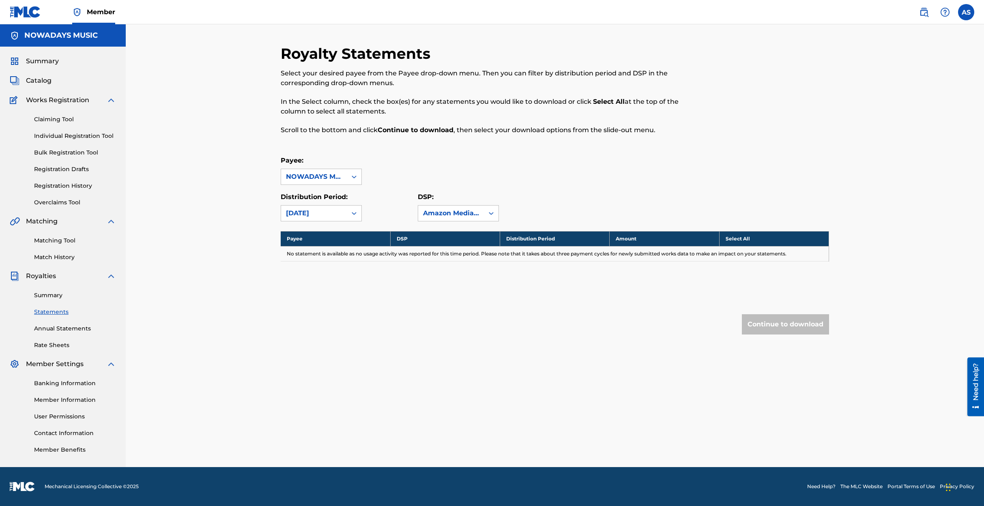
scroll to position [0, 0]
click at [334, 210] on div "March 2025" at bounding box center [314, 214] width 56 height 10
click at [402, 196] on div "Distribution Period: August 2025, 1 of 53. 53 results available. Use Up and Dow…" at bounding box center [349, 206] width 137 height 29
click at [341, 211] on div "March 2025" at bounding box center [314, 214] width 56 height 10
drag, startPoint x: 329, startPoint y: 231, endPoint x: 314, endPoint y: 313, distance: 83.1
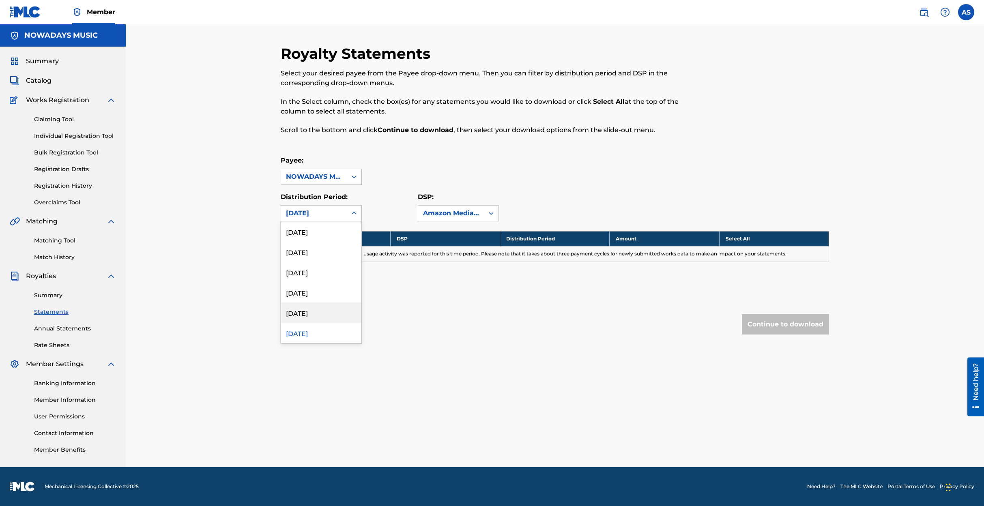
click at [314, 313] on div "August 2025 July 2025 June 2025 May 2025 April 2025 March 2025 February 2025 Ja…" at bounding box center [321, 283] width 80 height 122
click at [314, 313] on div "April 2025" at bounding box center [321, 313] width 80 height 20
click at [319, 215] on div "April 2025" at bounding box center [314, 214] width 56 height 10
click at [314, 271] on div "June 2025" at bounding box center [321, 272] width 80 height 20
click at [318, 213] on div "June 2025" at bounding box center [314, 214] width 56 height 10
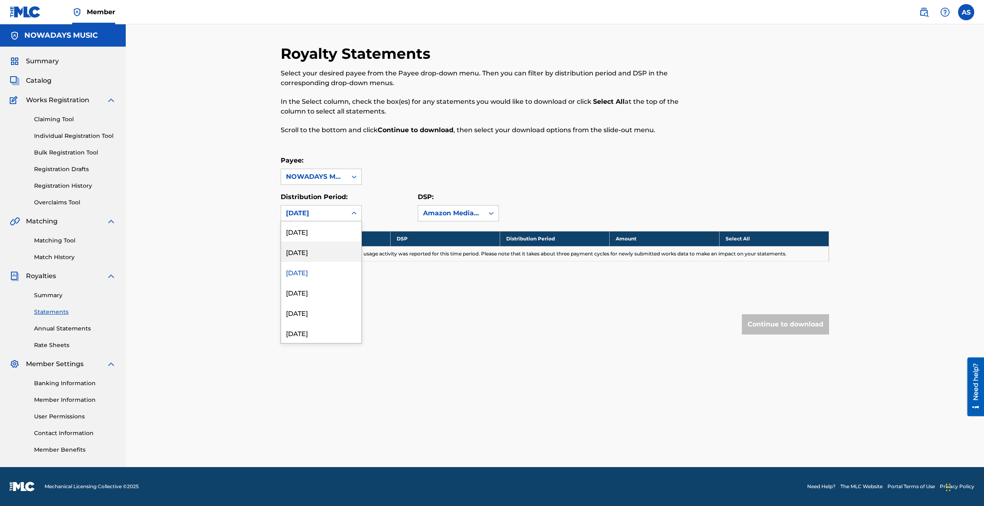
click at [312, 252] on div "July 2025" at bounding box center [321, 252] width 80 height 20
click at [316, 222] on div "option July 2025, selected. August 2025, 1 of 53. 53 results available. Use Up …" at bounding box center [321, 213] width 81 height 16
click at [317, 237] on div "August 2025" at bounding box center [321, 232] width 80 height 20
click at [320, 210] on div "August 2025" at bounding box center [314, 214] width 56 height 10
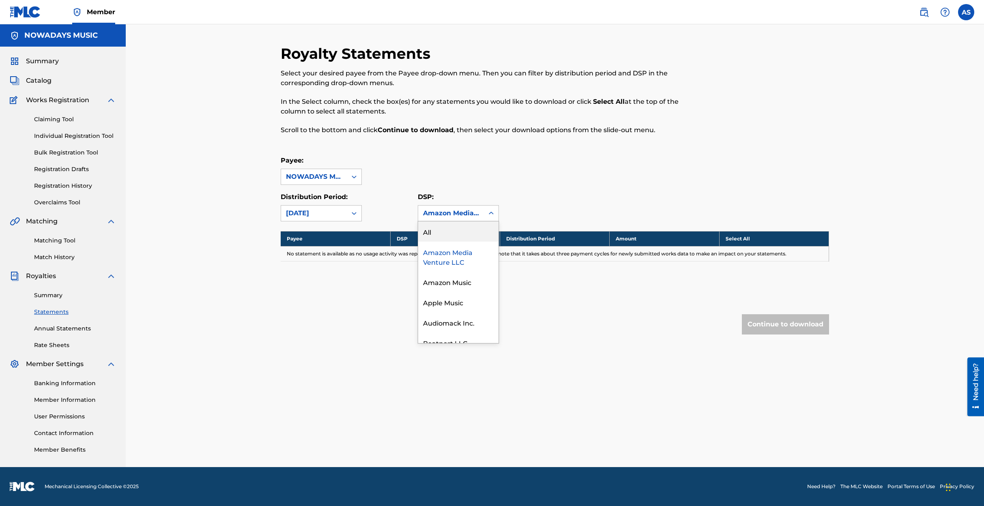
click at [491, 213] on icon at bounding box center [491, 213] width 8 height 8
click at [461, 285] on div "Amazon Music" at bounding box center [458, 282] width 80 height 20
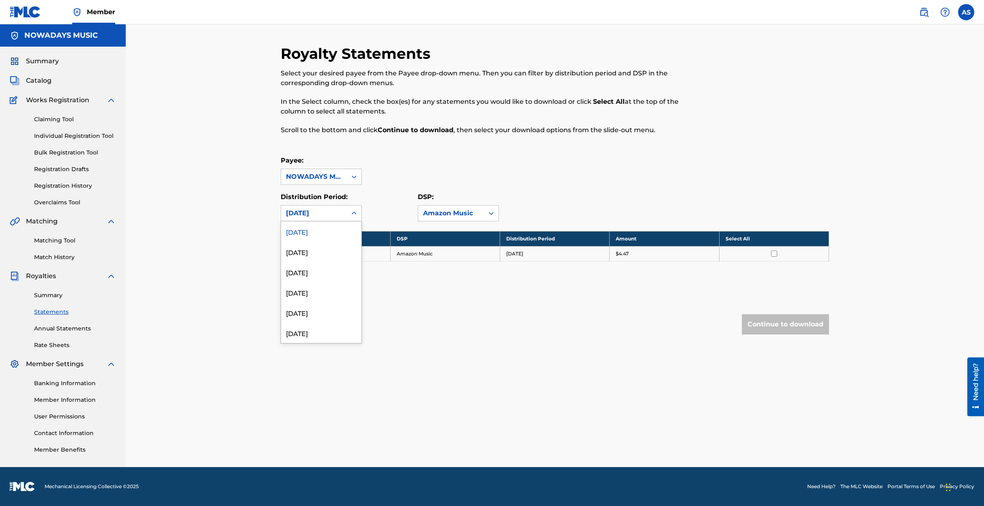
click at [331, 213] on div "August 2025" at bounding box center [314, 214] width 56 height 10
click at [315, 249] on div "July 2025" at bounding box center [321, 252] width 80 height 20
click at [316, 211] on div "July 2025" at bounding box center [314, 214] width 56 height 10
click at [312, 271] on div "June 2025" at bounding box center [321, 272] width 80 height 20
click at [308, 215] on div "June 2025" at bounding box center [314, 214] width 56 height 10
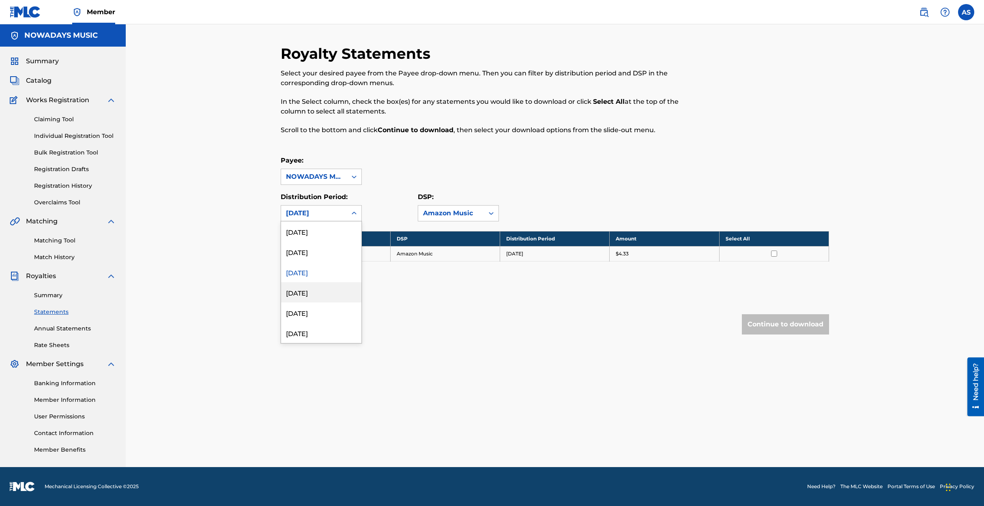
click at [310, 291] on div "May 2025" at bounding box center [321, 292] width 80 height 20
click at [314, 214] on div "May 2025" at bounding box center [314, 214] width 56 height 10
click at [310, 312] on div "April 2025" at bounding box center [321, 313] width 80 height 20
click at [318, 214] on div "April 2025" at bounding box center [314, 214] width 56 height 10
click at [319, 329] on div "March 2025" at bounding box center [321, 333] width 80 height 20
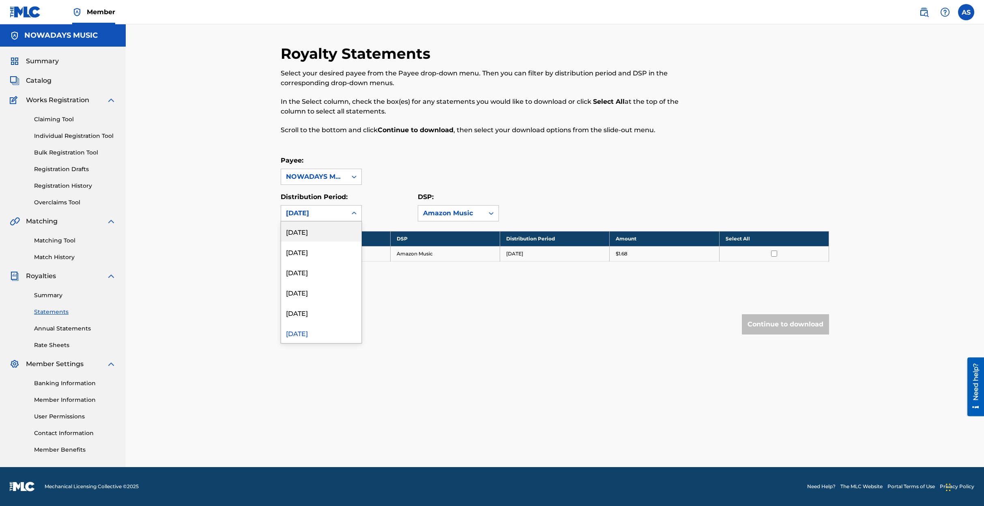
click at [321, 210] on div "March 2025" at bounding box center [314, 214] width 56 height 10
click at [316, 313] on div "April 2025" at bounding box center [321, 313] width 80 height 20
click at [774, 253] on input "checkbox" at bounding box center [774, 254] width 6 height 6
click at [788, 325] on button "Continue to download" at bounding box center [785, 324] width 87 height 20
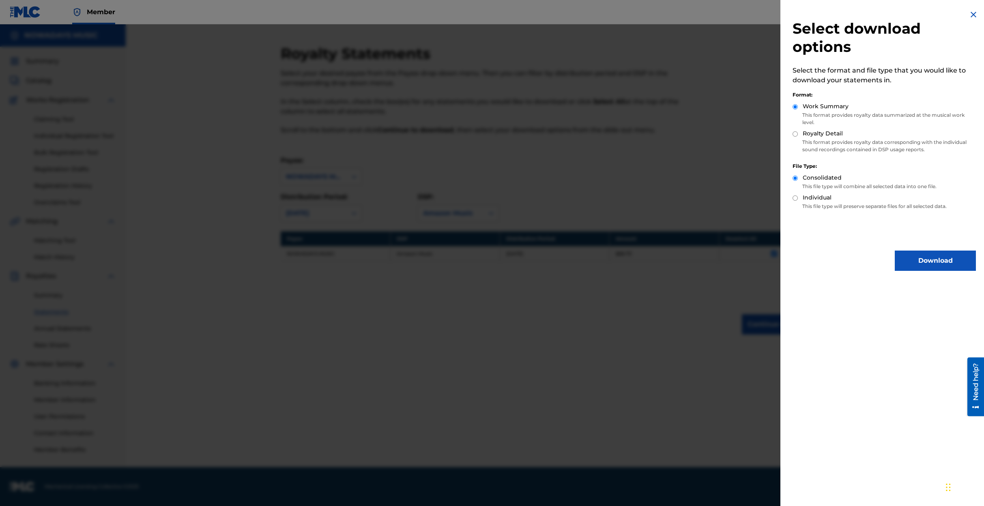
click at [794, 201] on div "Individual" at bounding box center [884, 198] width 183 height 9
click at [795, 200] on input "Individual" at bounding box center [795, 198] width 5 height 5
radio input "true"
click at [796, 134] on input "Royalty Detail" at bounding box center [795, 133] width 5 height 5
radio input "true"
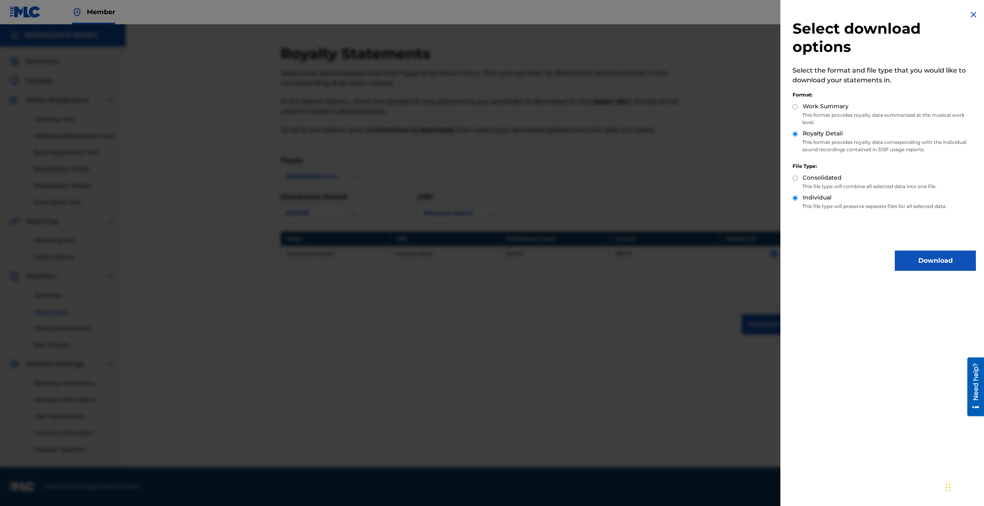
click at [924, 261] on button "Download" at bounding box center [935, 261] width 81 height 20
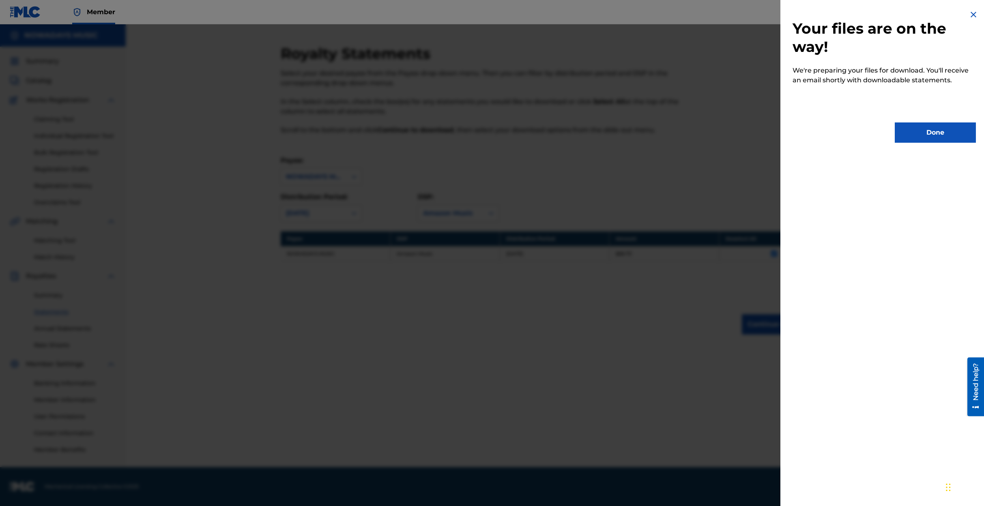
click at [921, 127] on button "Done" at bounding box center [935, 133] width 81 height 20
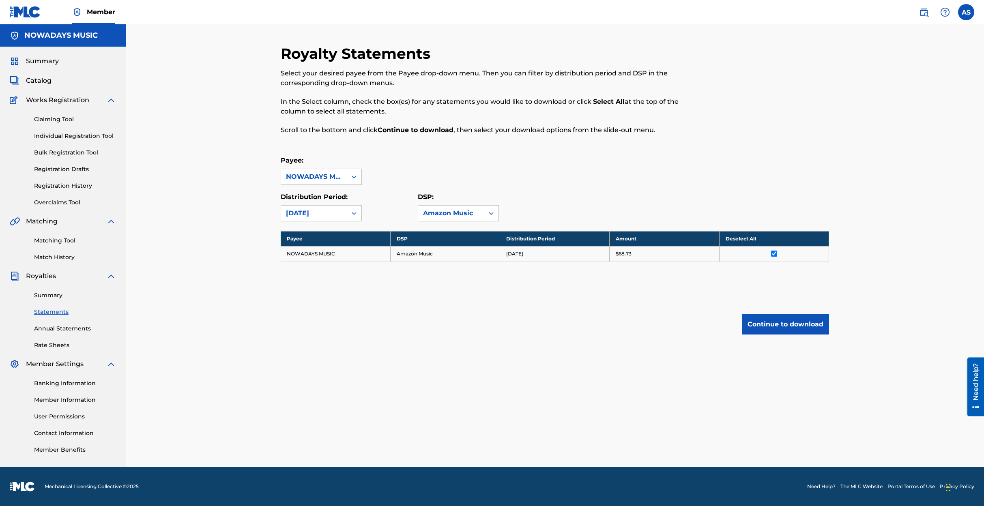
click at [784, 324] on button "Continue to download" at bounding box center [785, 324] width 87 height 20
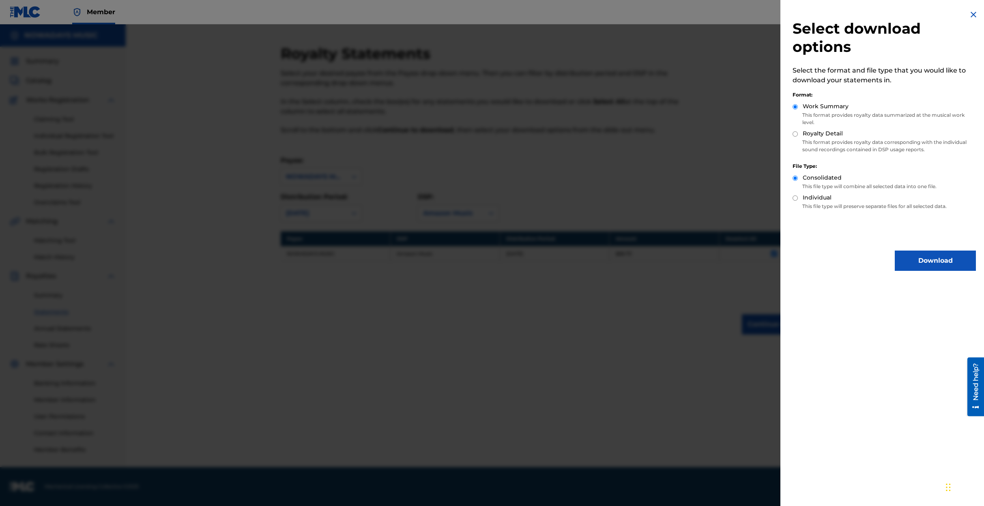
click at [731, 17] on nav "Member AS AS Adonis Smith adonis303@yahoo.com Notification Preferences Profile …" at bounding box center [492, 12] width 984 height 24
click at [731, 16] on nav "Member AS AS Adonis Smith adonis303@yahoo.com Notification Preferences Profile …" at bounding box center [492, 12] width 984 height 24
